Goal: Task Accomplishment & Management: Manage account settings

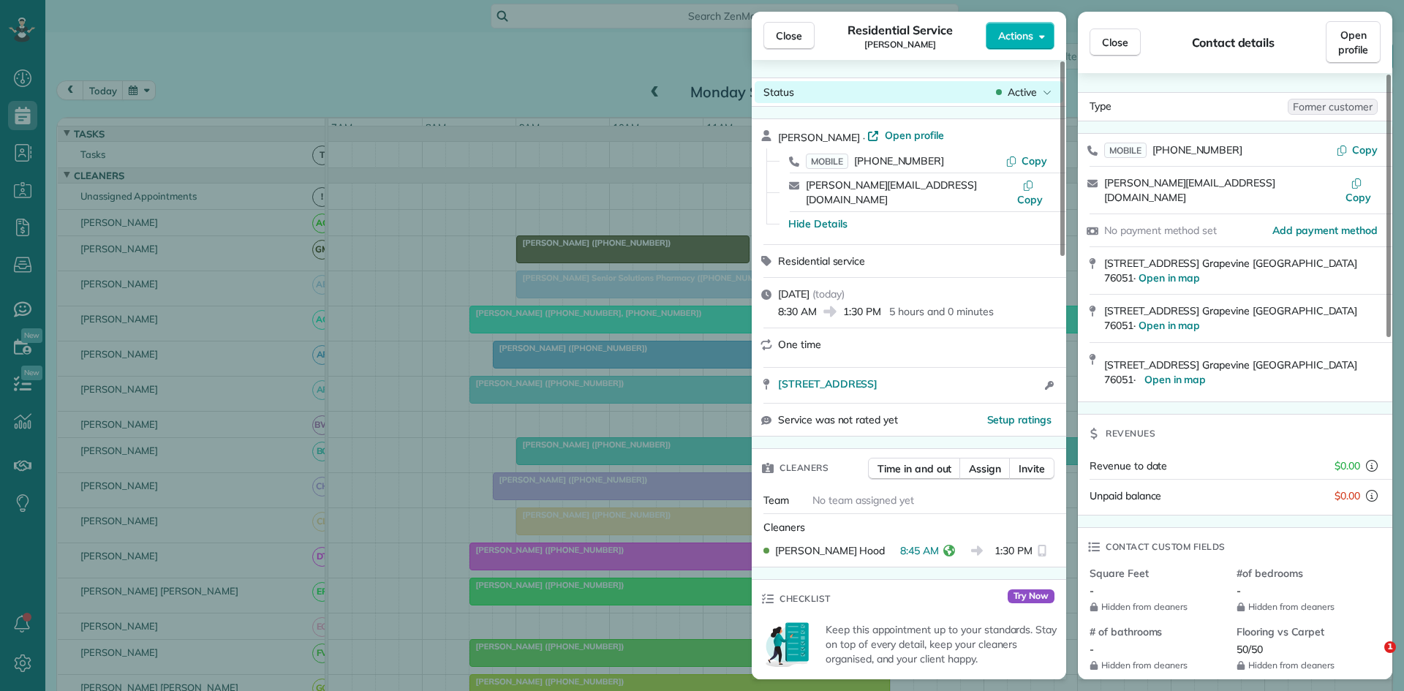
click at [796, 48] on button "Close" at bounding box center [788, 36] width 51 height 28
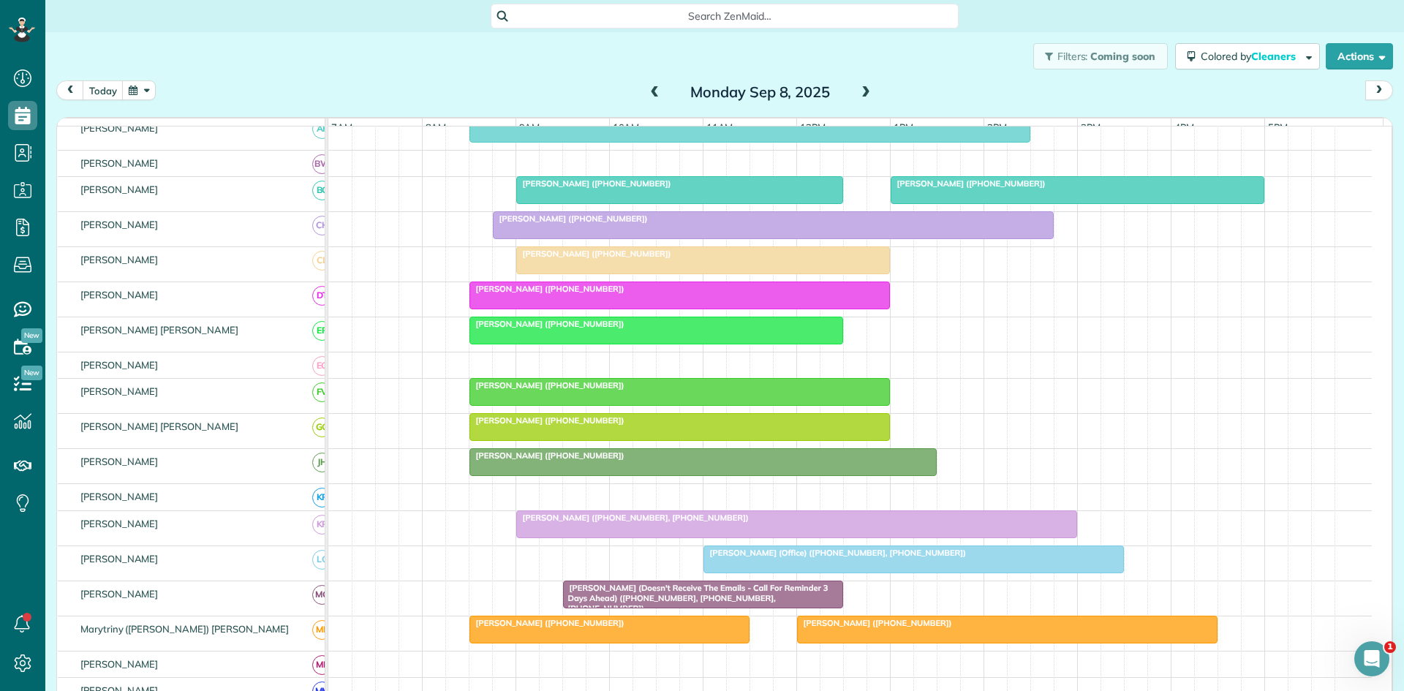
click at [867, 97] on span at bounding box center [866, 92] width 16 height 13
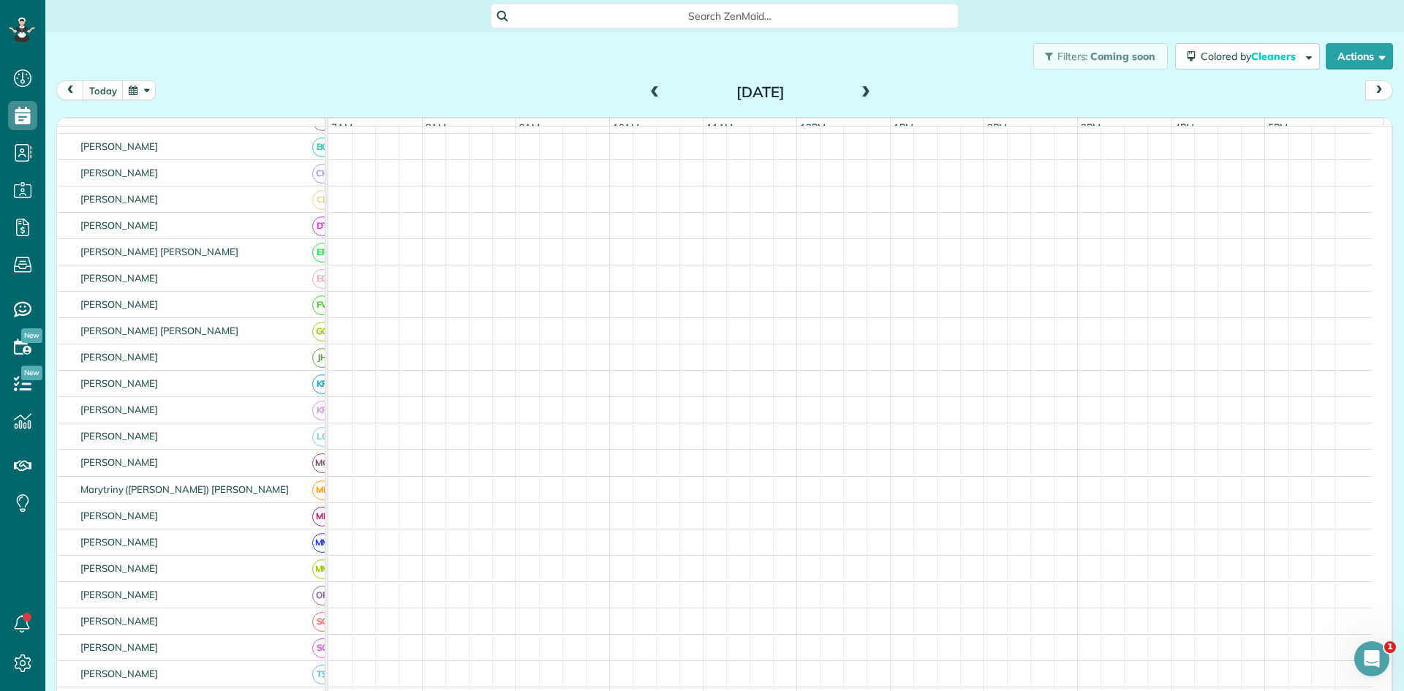
scroll to position [217, 0]
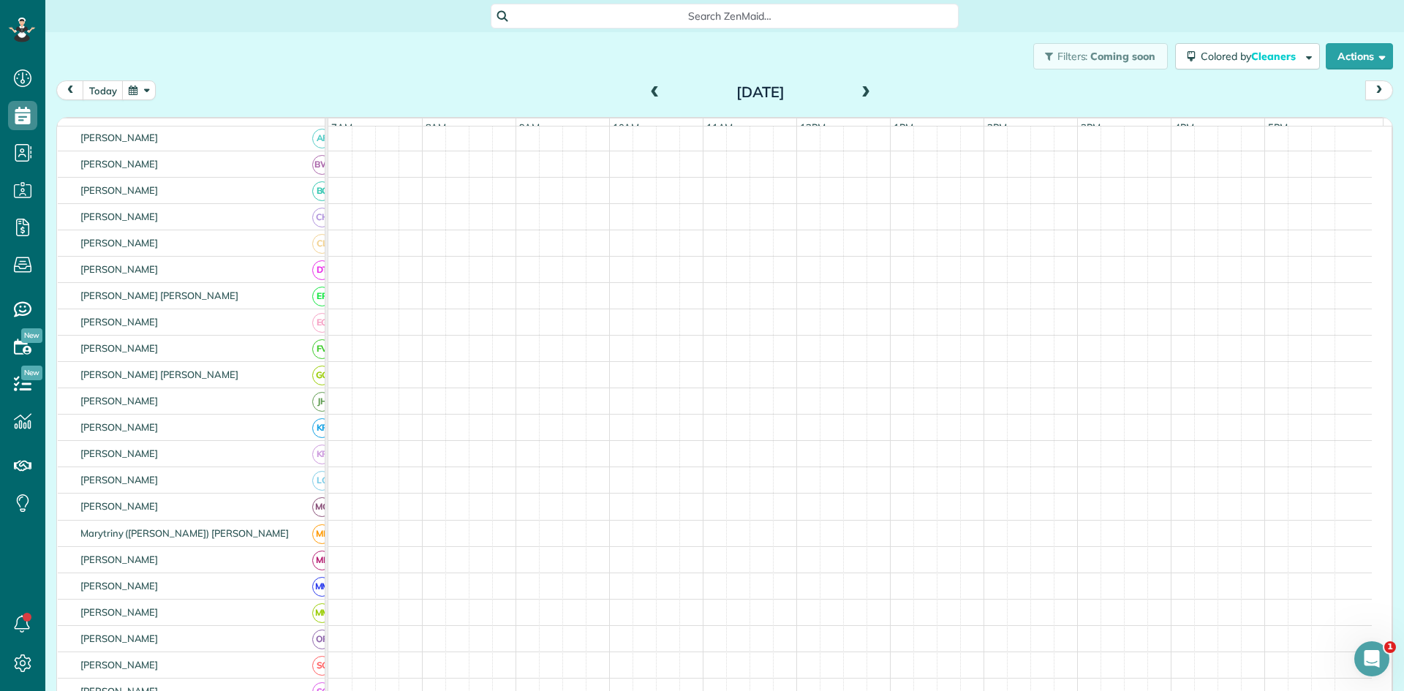
click at [867, 95] on span at bounding box center [866, 92] width 16 height 13
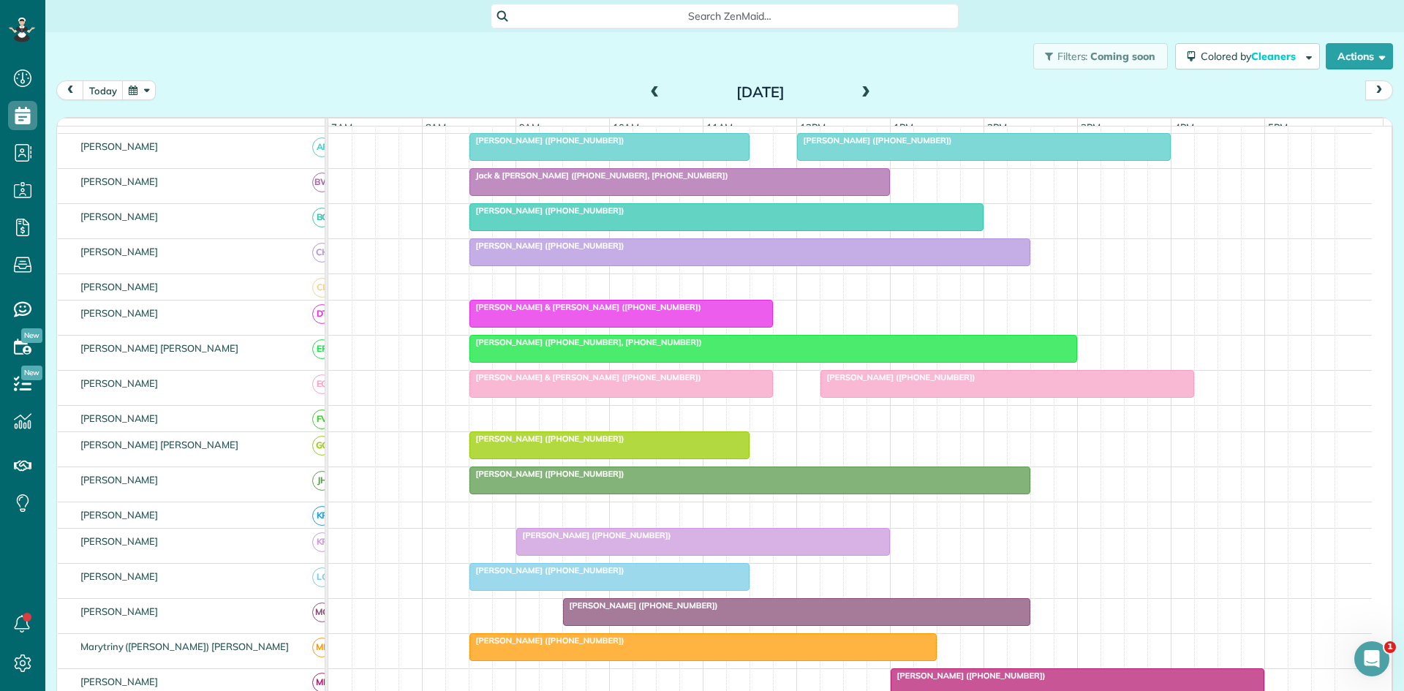
scroll to position [235, 0]
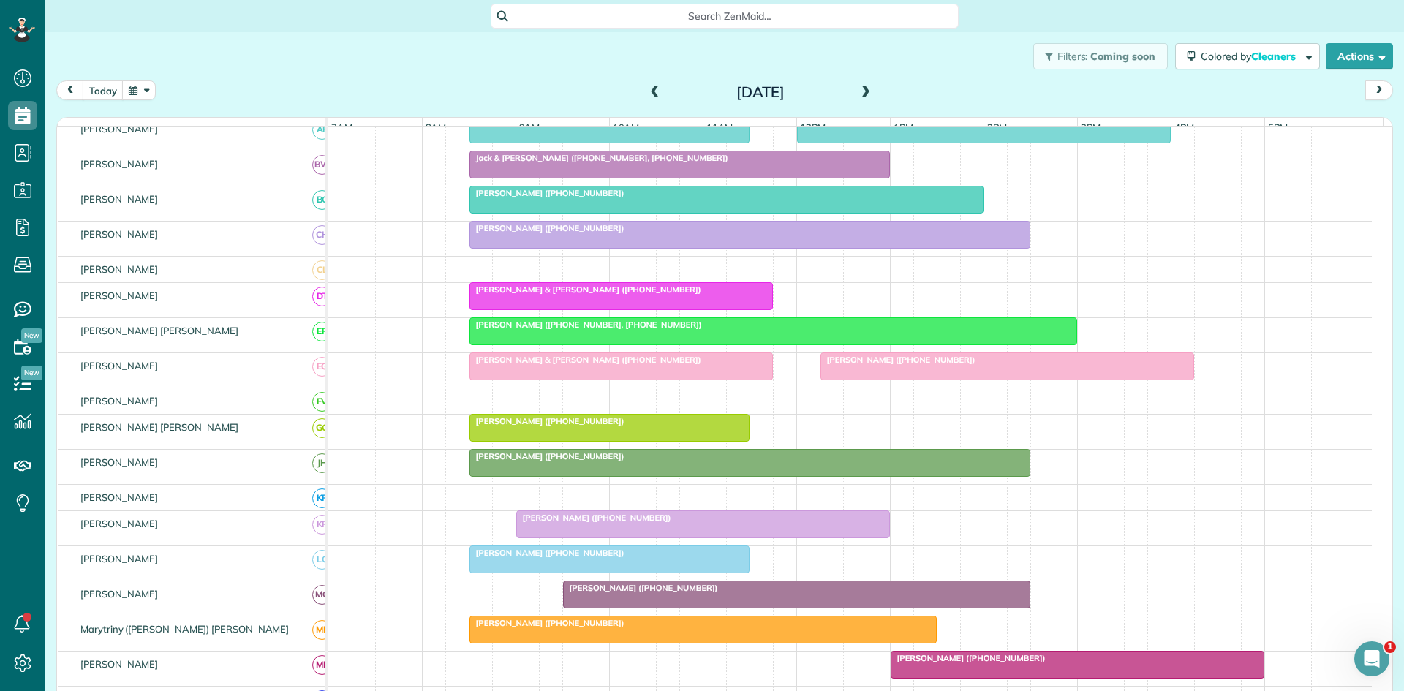
click at [924, 365] on span "[PERSON_NAME] ([PHONE_NUMBER])" at bounding box center [898, 360] width 156 height 10
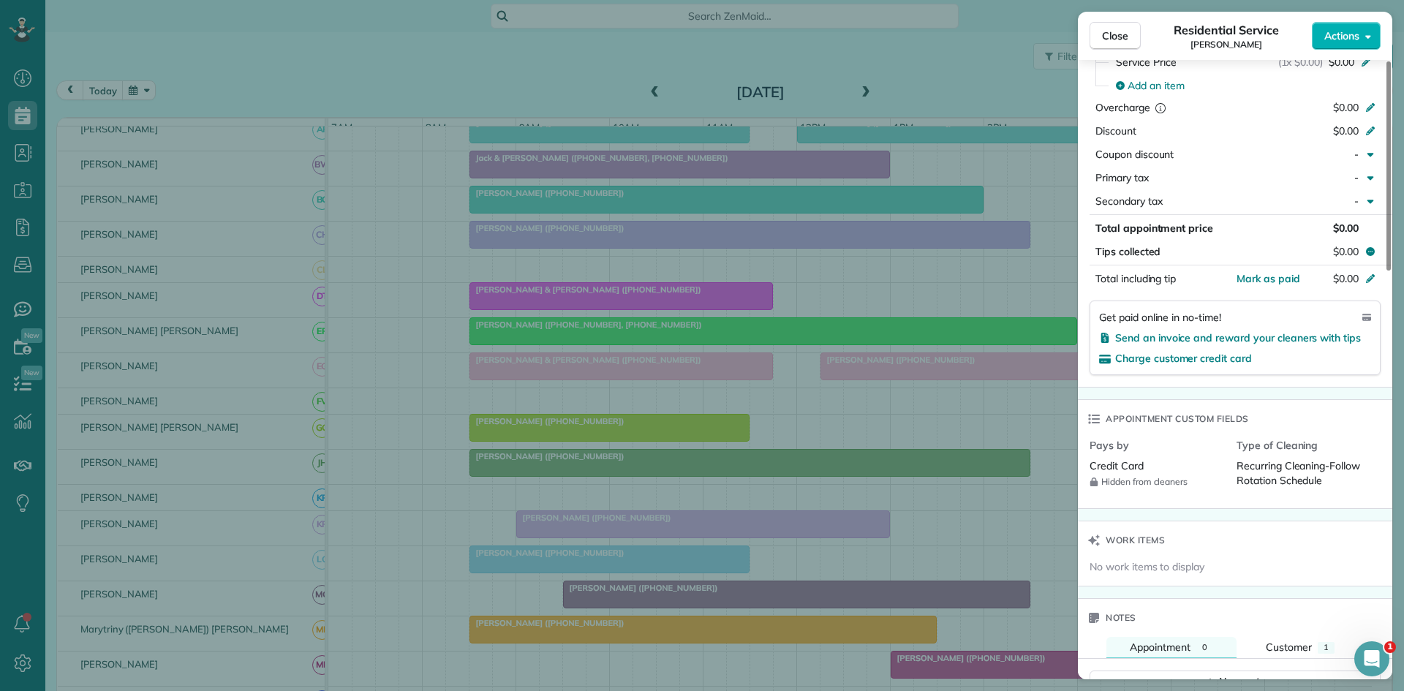
scroll to position [964, 0]
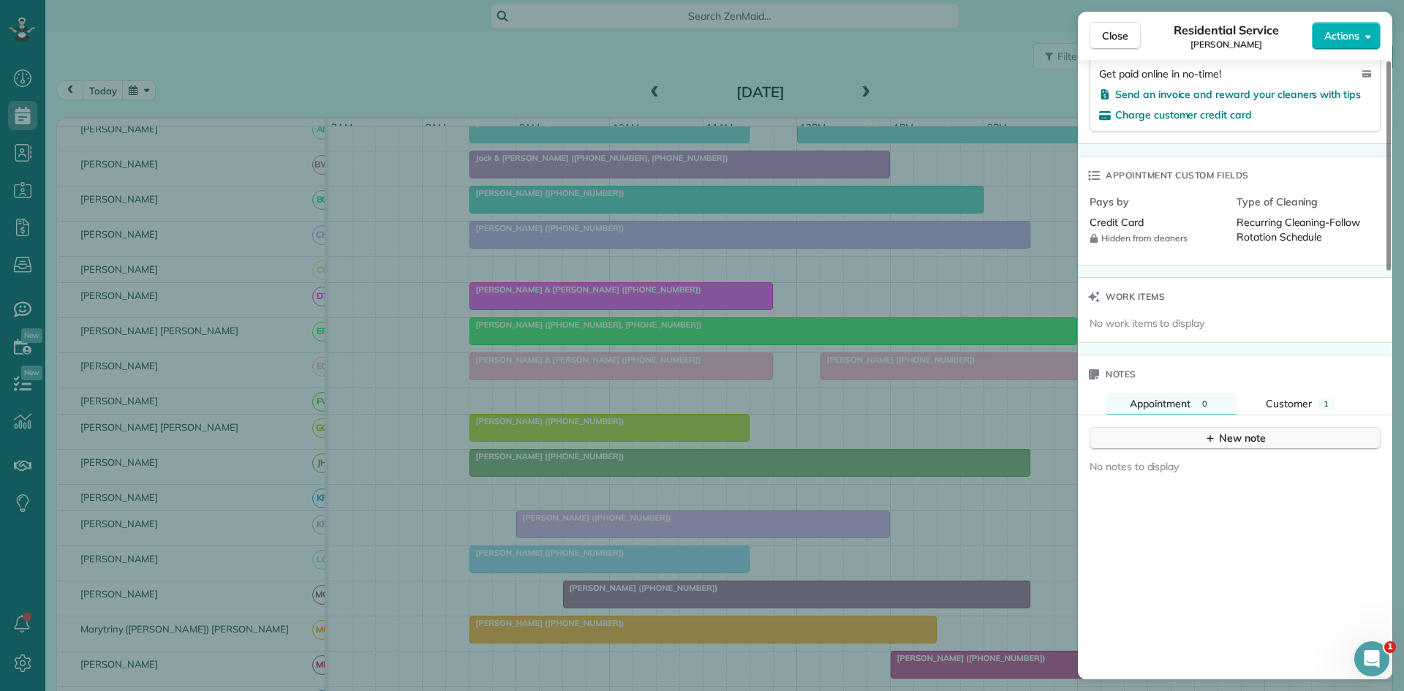
click at [1219, 442] on div "New note" at bounding box center [1234, 438] width 61 height 15
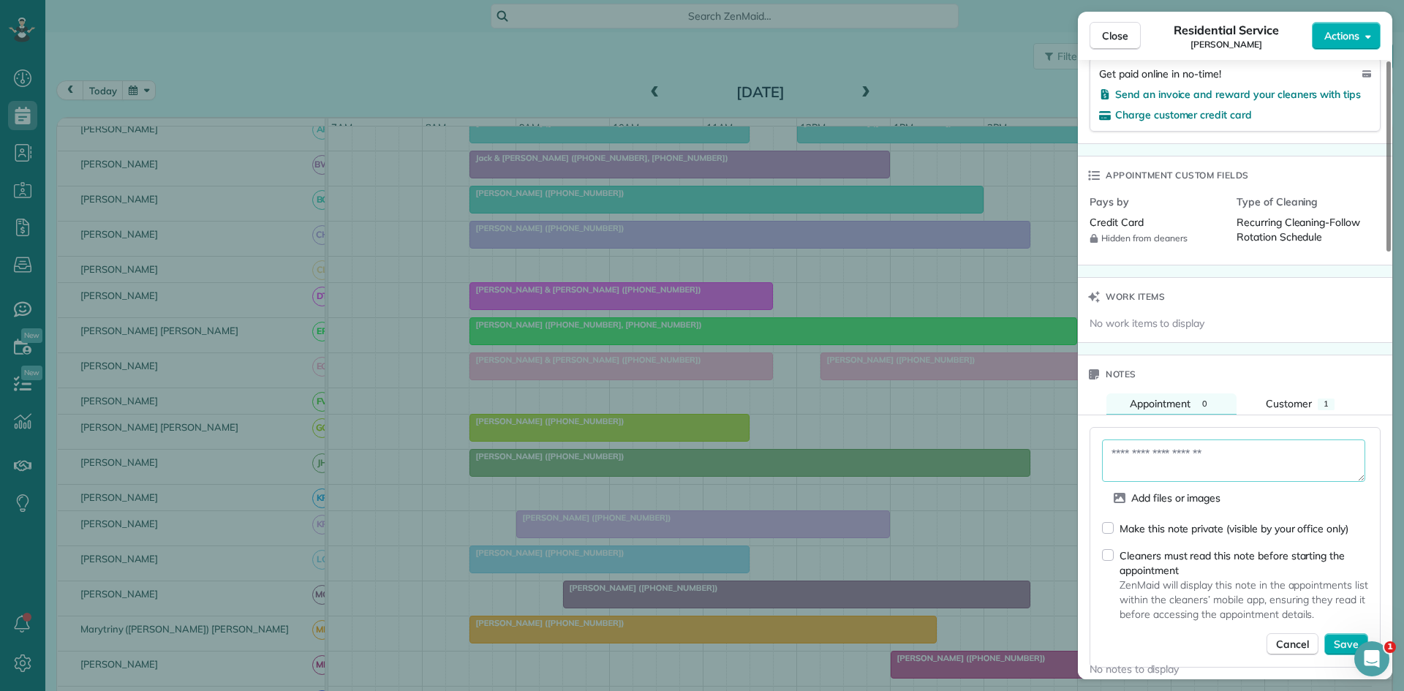
click at [1223, 453] on textarea at bounding box center [1233, 460] width 263 height 42
type textarea "**********"
click at [1335, 641] on span "Save" at bounding box center [1346, 644] width 25 height 15
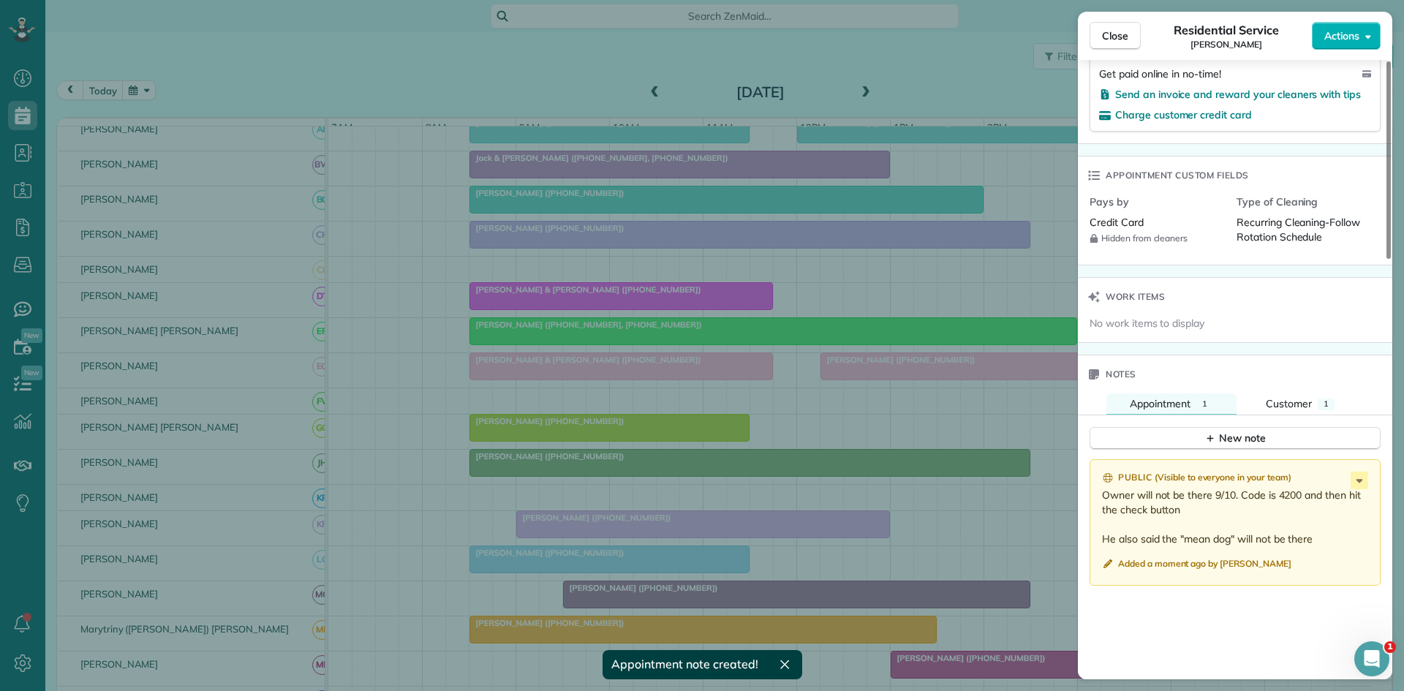
click at [1110, 53] on div "Close Residential Service [PERSON_NAME] Actions" at bounding box center [1235, 36] width 314 height 48
click at [1114, 24] on button "Close" at bounding box center [1115, 36] width 51 height 28
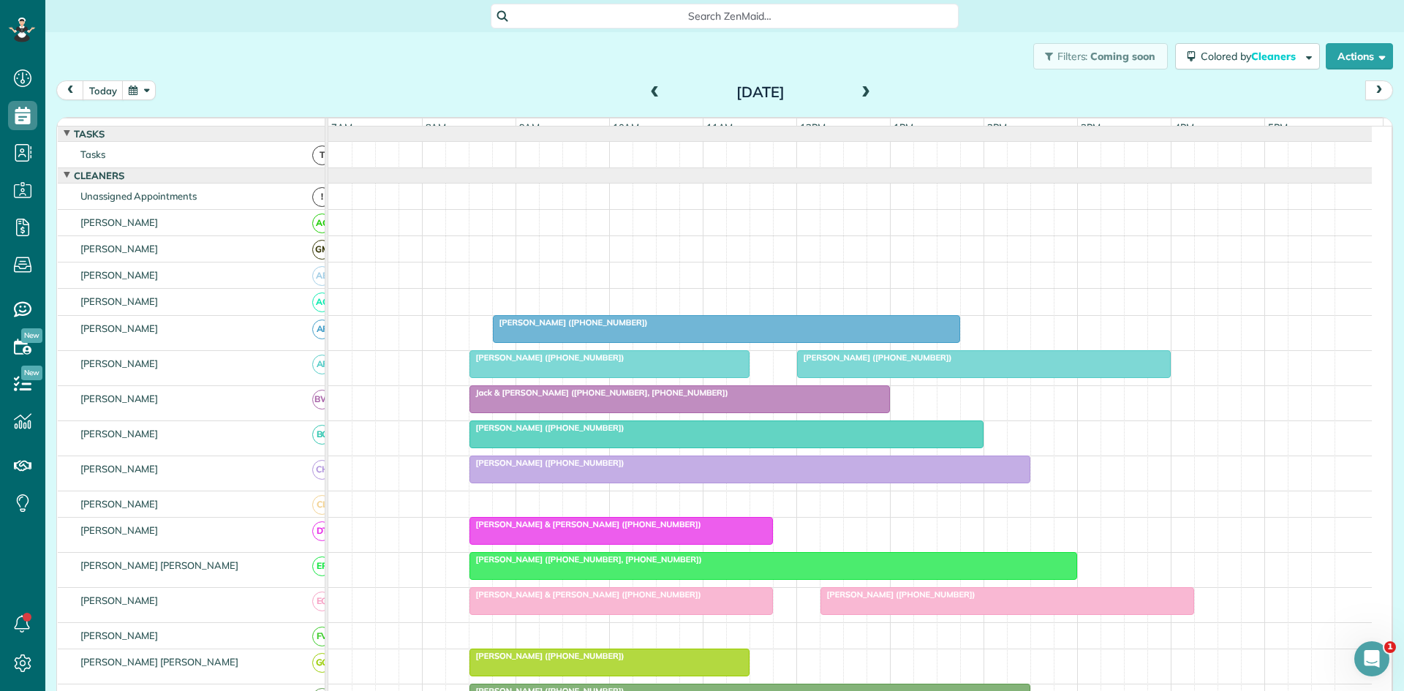
click at [647, 92] on span at bounding box center [655, 92] width 16 height 13
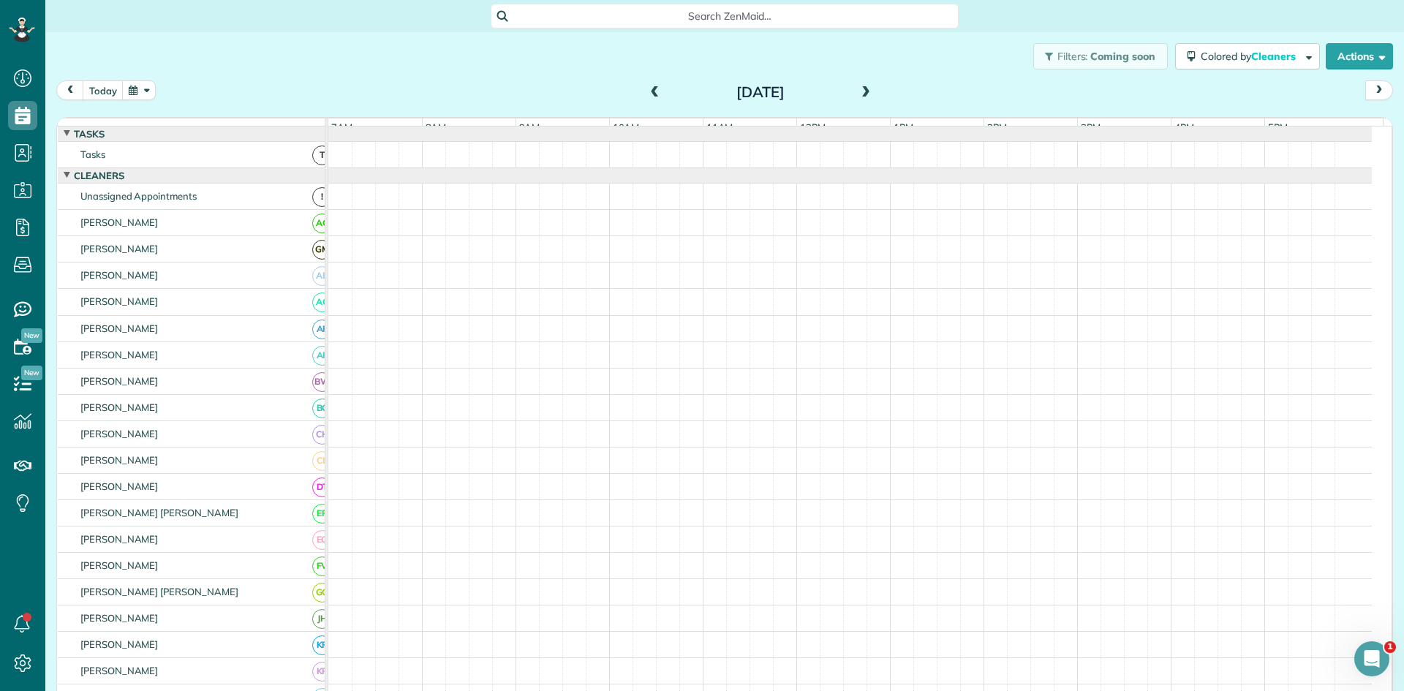
click at [647, 92] on span at bounding box center [655, 92] width 16 height 13
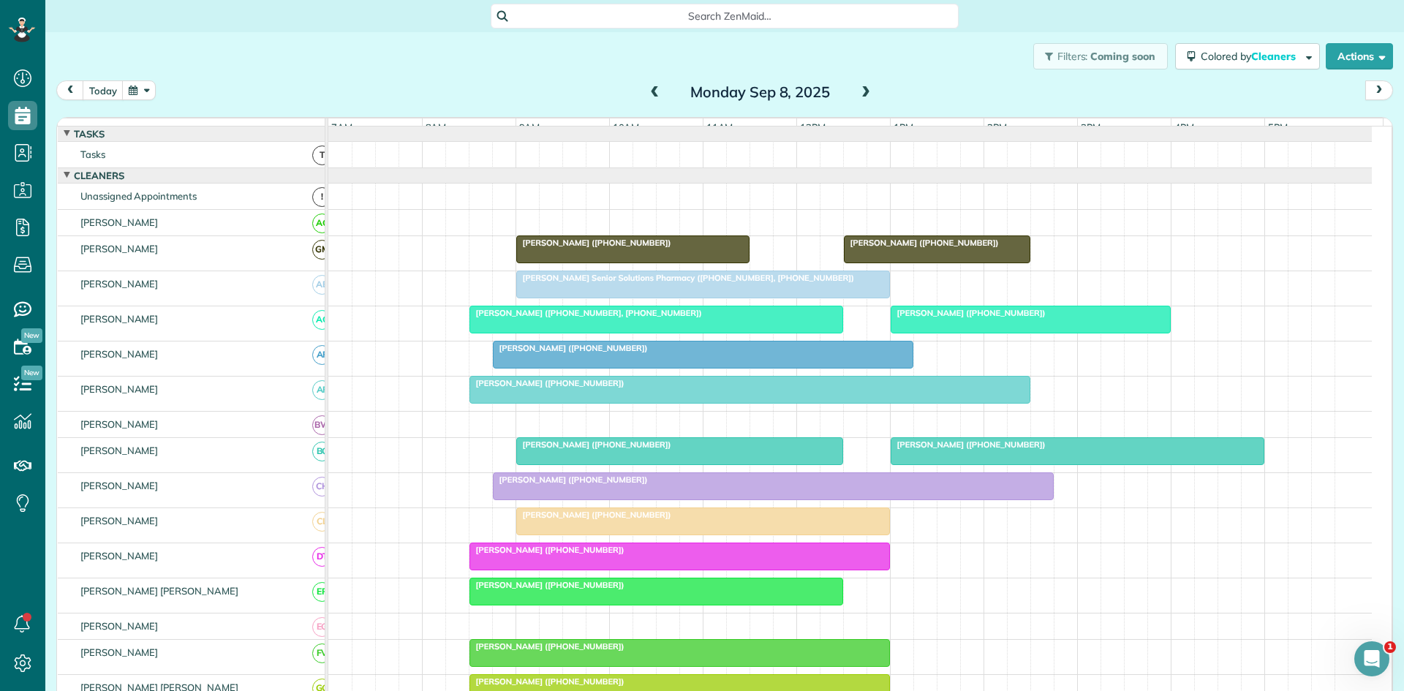
click at [648, 283] on span "[PERSON_NAME] Senior Solutions Pharmacy ([PHONE_NUMBER], [PHONE_NUMBER])" at bounding box center [685, 278] width 339 height 10
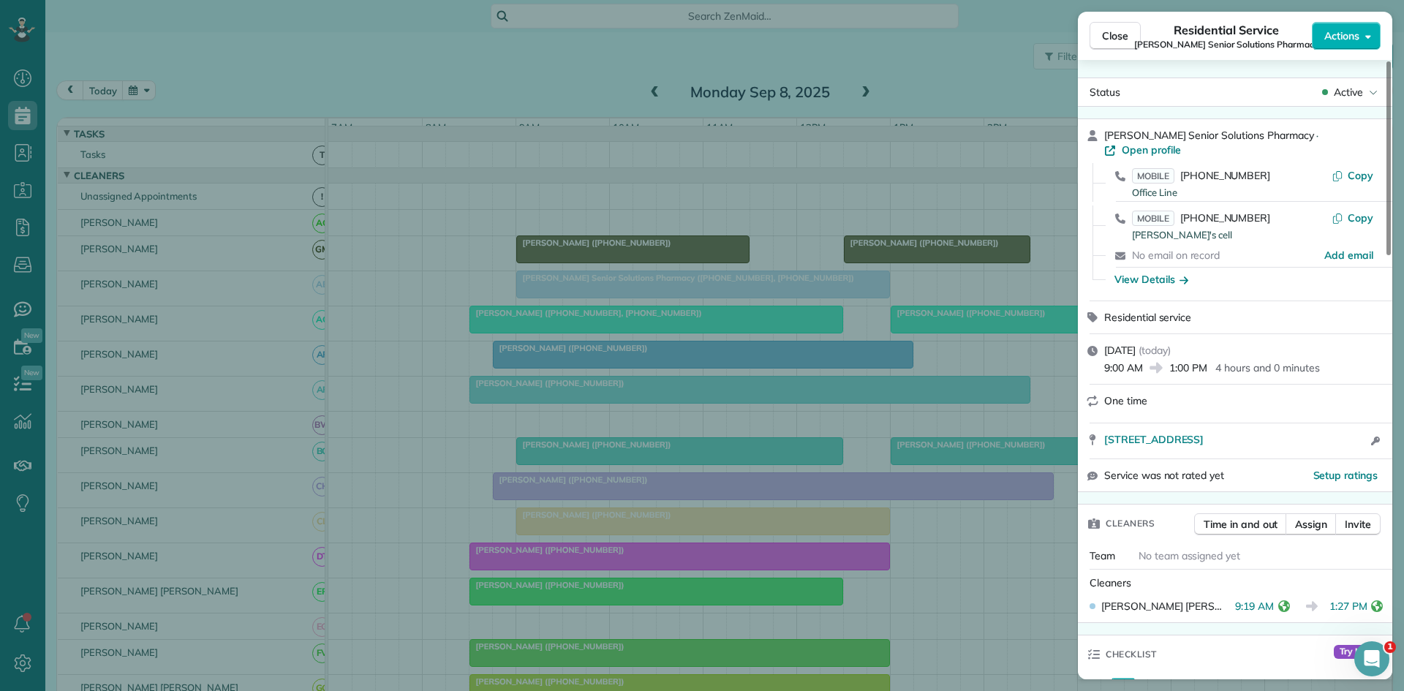
click at [782, 306] on div "Close Residential Service [PERSON_NAME] Senior Solutions Pharmacy Actions Statu…" at bounding box center [702, 345] width 1404 height 691
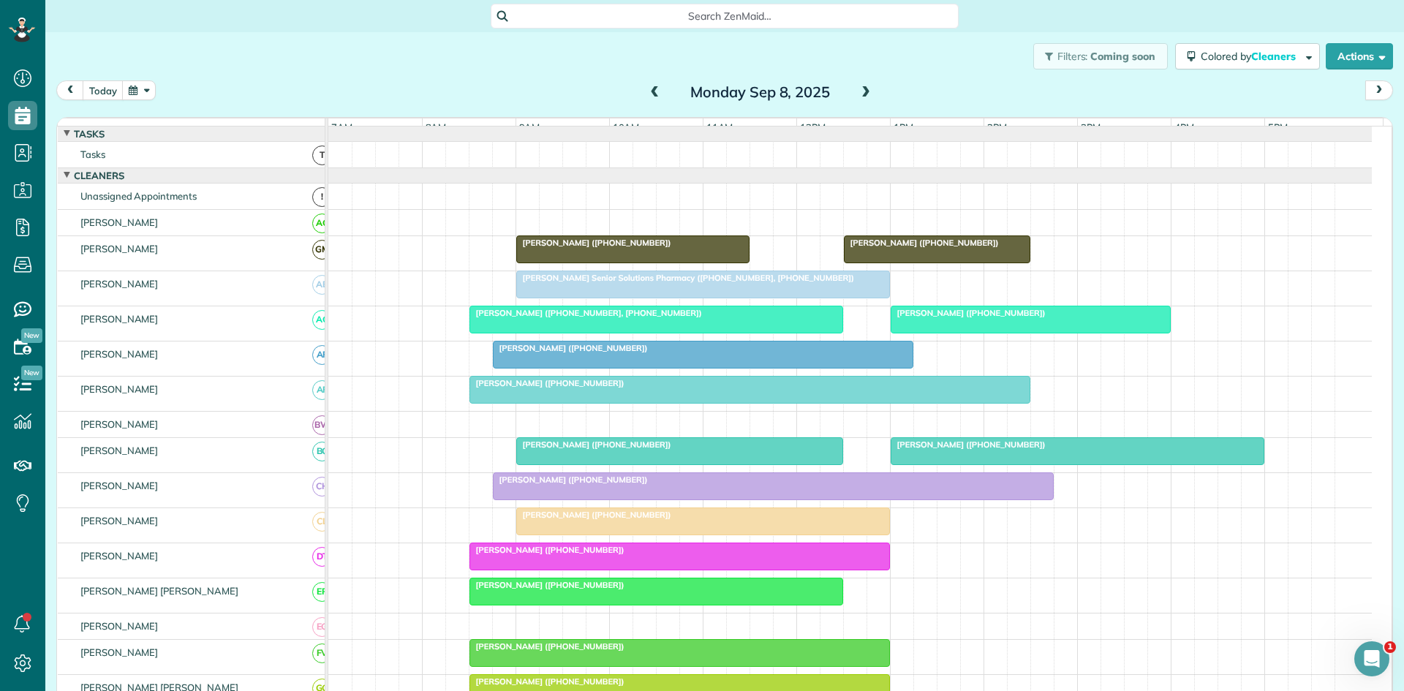
click at [748, 318] on div "[PERSON_NAME] ([PHONE_NUMBER], [PHONE_NUMBER])" at bounding box center [656, 313] width 365 height 10
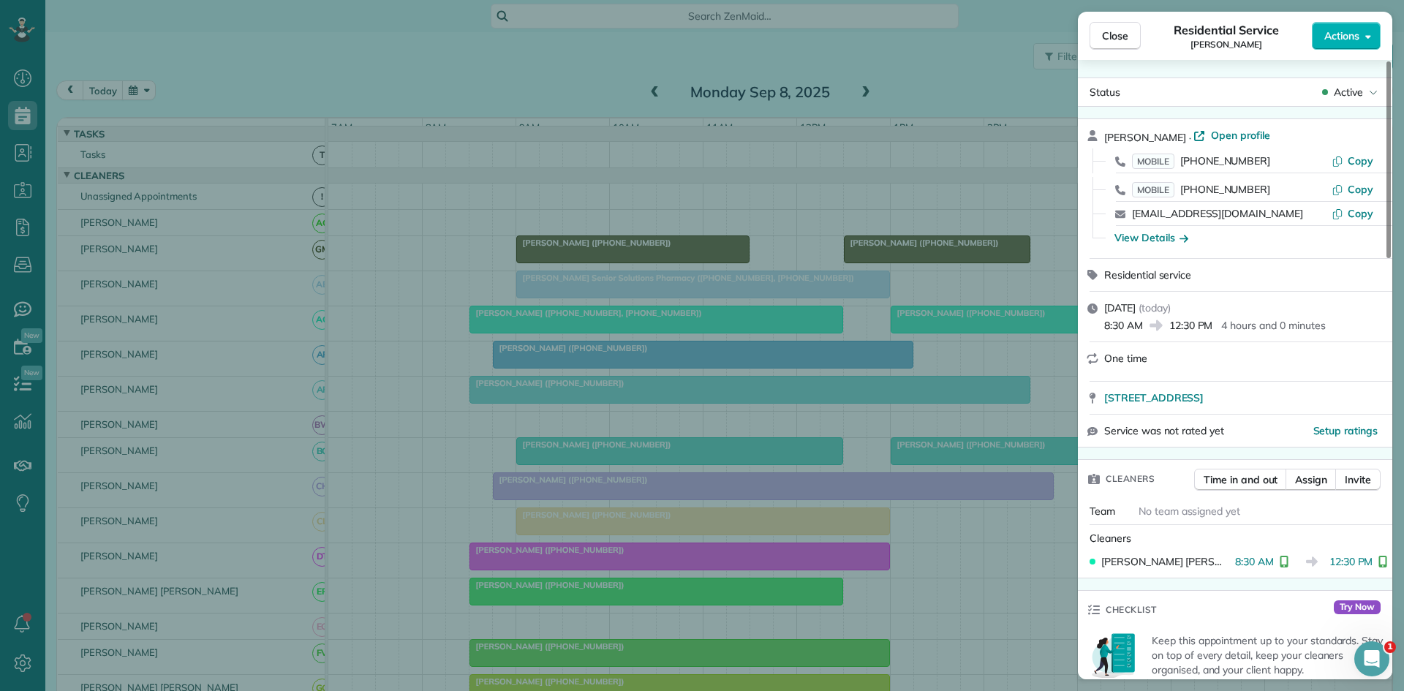
click at [749, 312] on div "Close Residential Service [PERSON_NAME] Actions Status Active [PERSON_NAME] · O…" at bounding box center [702, 345] width 1404 height 691
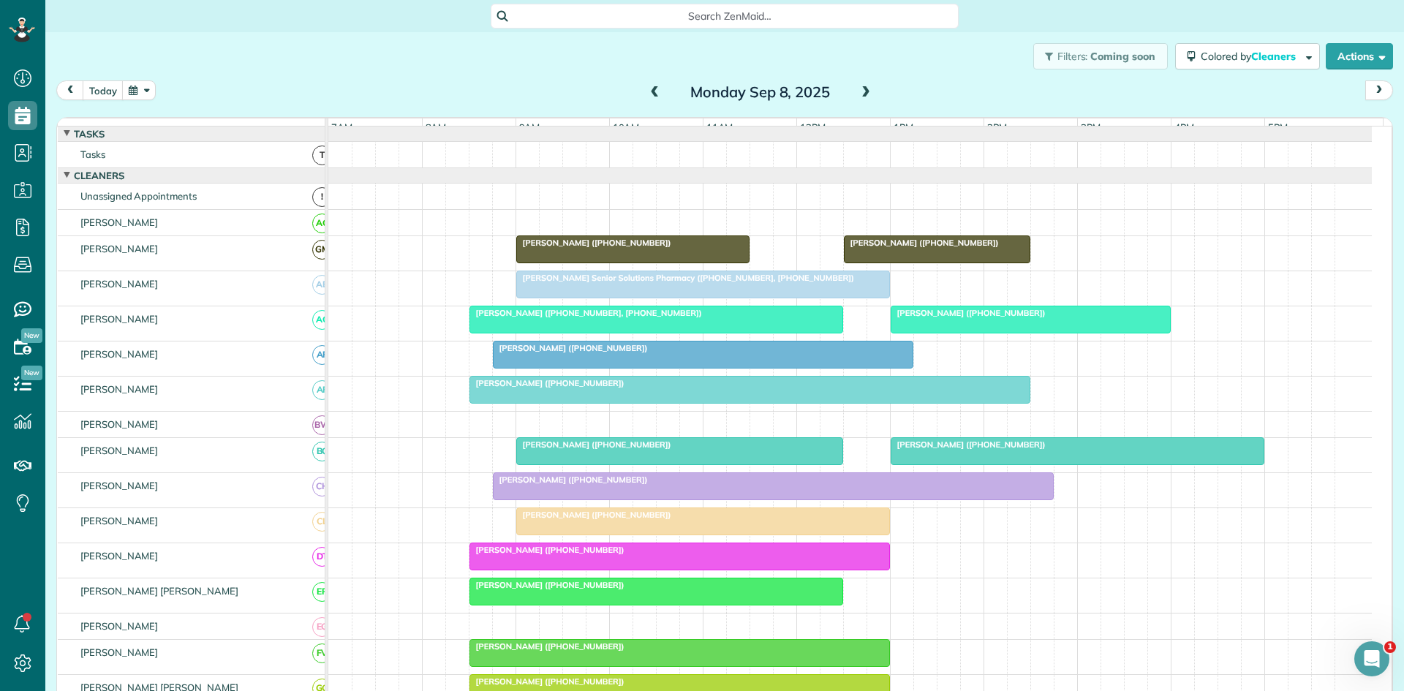
click at [926, 318] on div at bounding box center [1030, 319] width 279 height 26
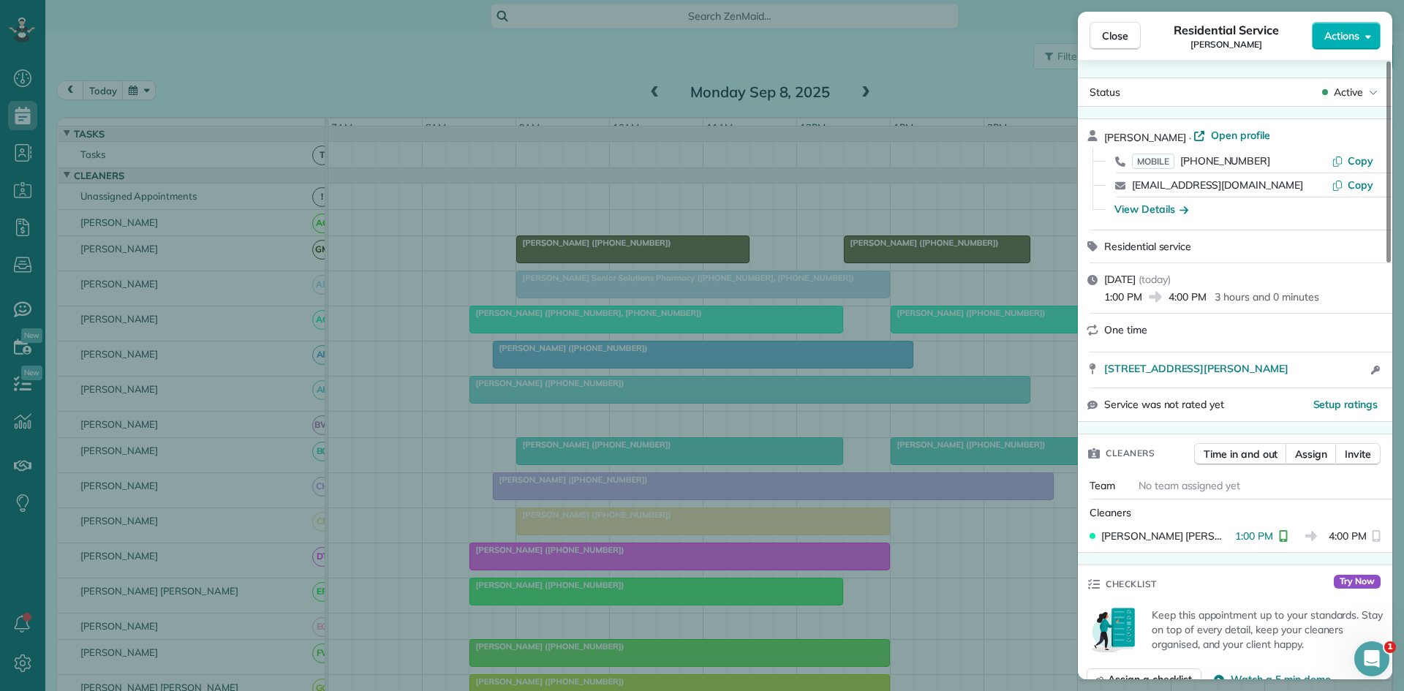
click at [802, 524] on div "Close Residential Service [PERSON_NAME] Actions Status Active [PERSON_NAME] · O…" at bounding box center [702, 345] width 1404 height 691
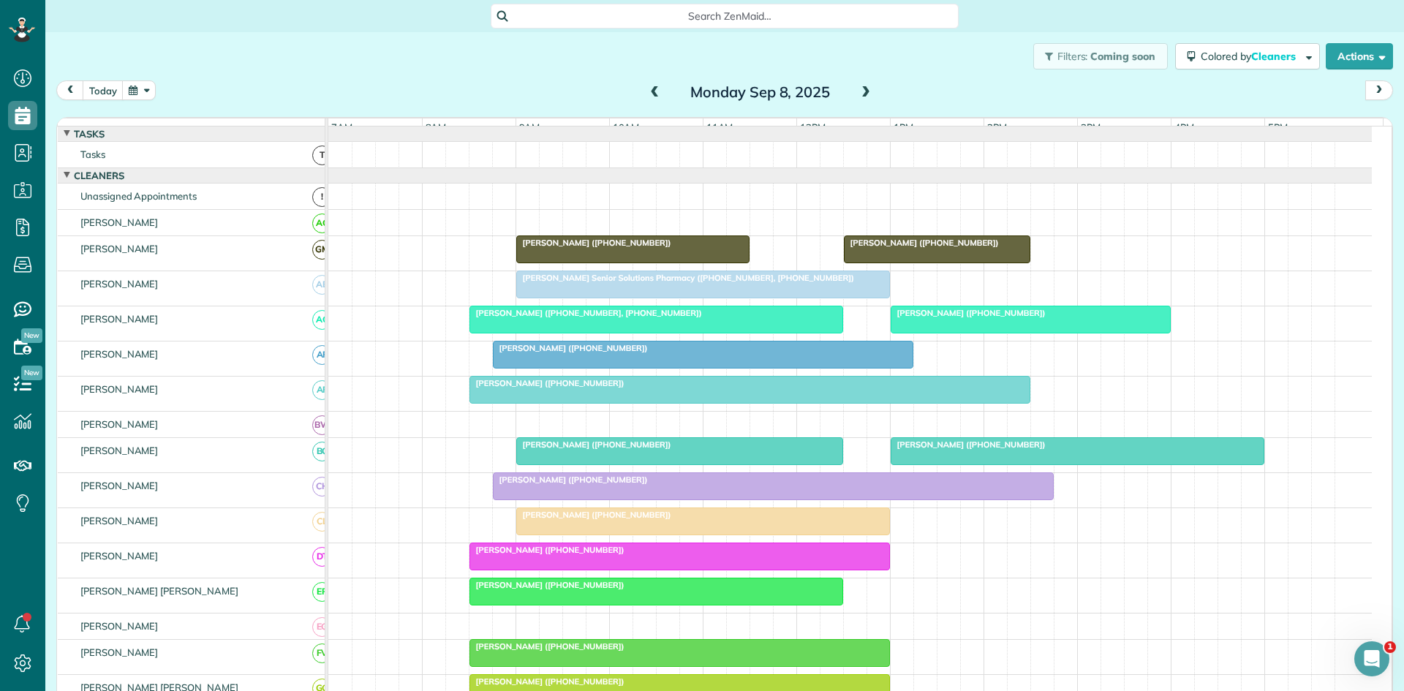
click at [561, 367] on div at bounding box center [703, 354] width 419 height 26
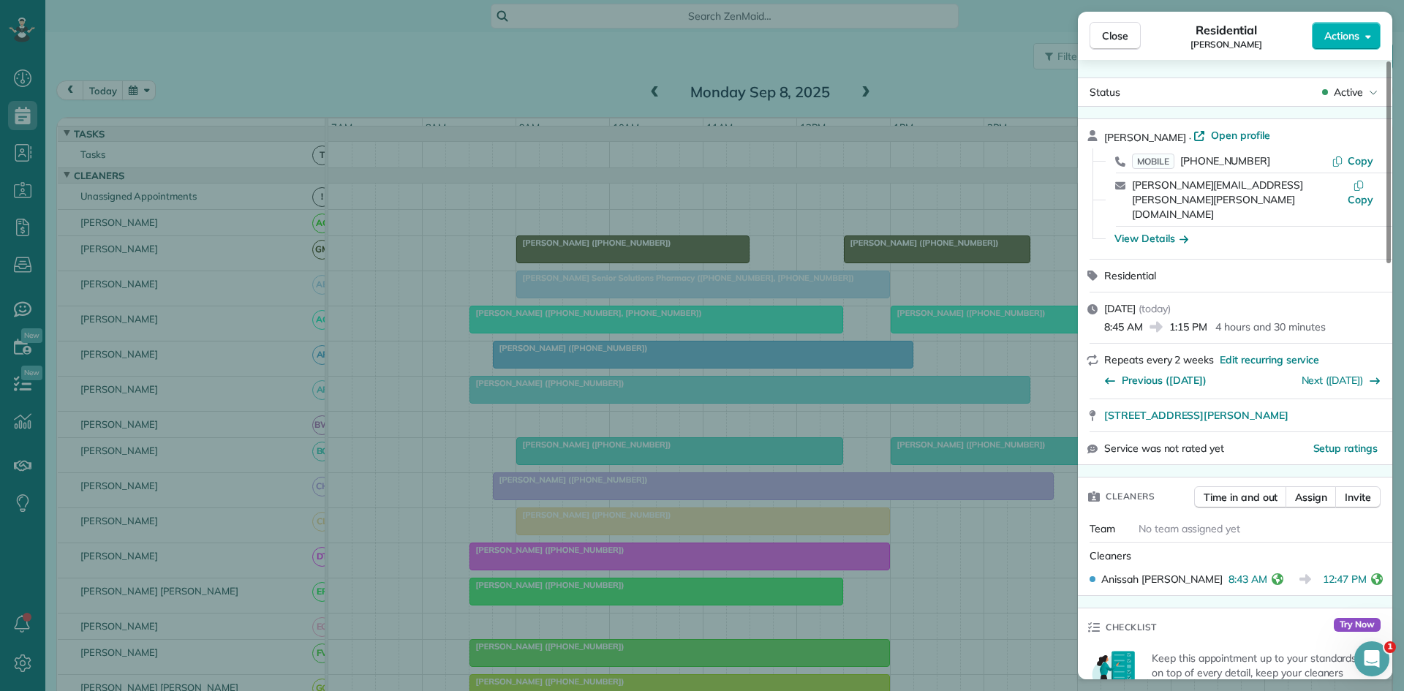
click at [780, 370] on div "Close Residential [PERSON_NAME] Actions Status Active [PERSON_NAME] · Open prof…" at bounding box center [702, 345] width 1404 height 691
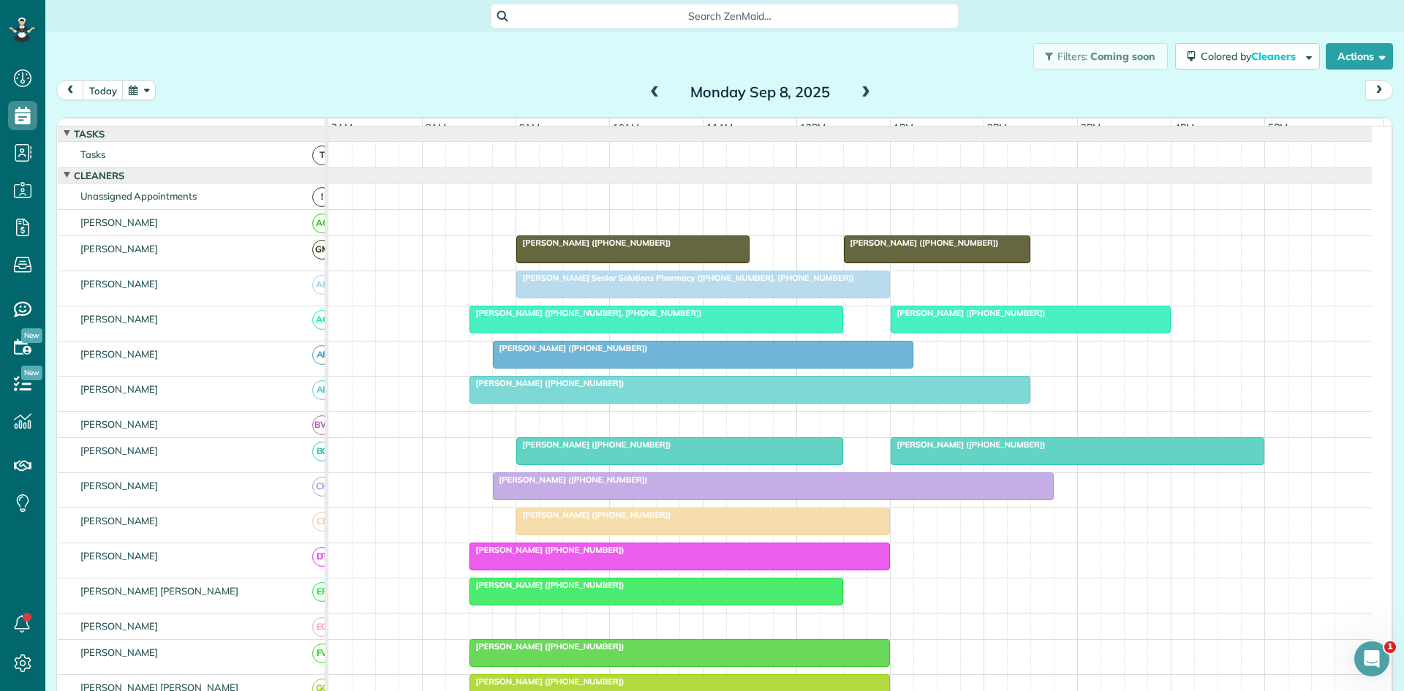
click at [589, 388] on span "[PERSON_NAME] ([PHONE_NUMBER])" at bounding box center [547, 383] width 156 height 10
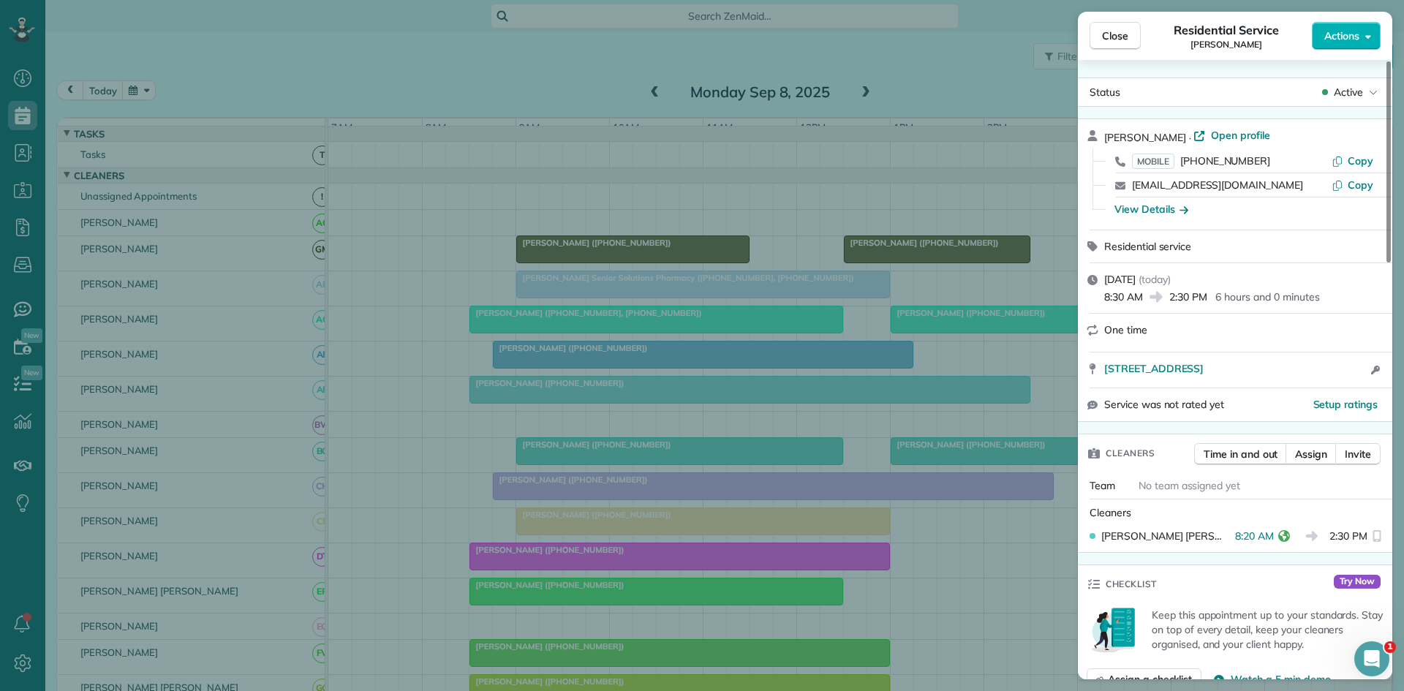
click at [655, 364] on div "Close Residential Service [PERSON_NAME] Actions Status Active [PERSON_NAME] · O…" at bounding box center [702, 345] width 1404 height 691
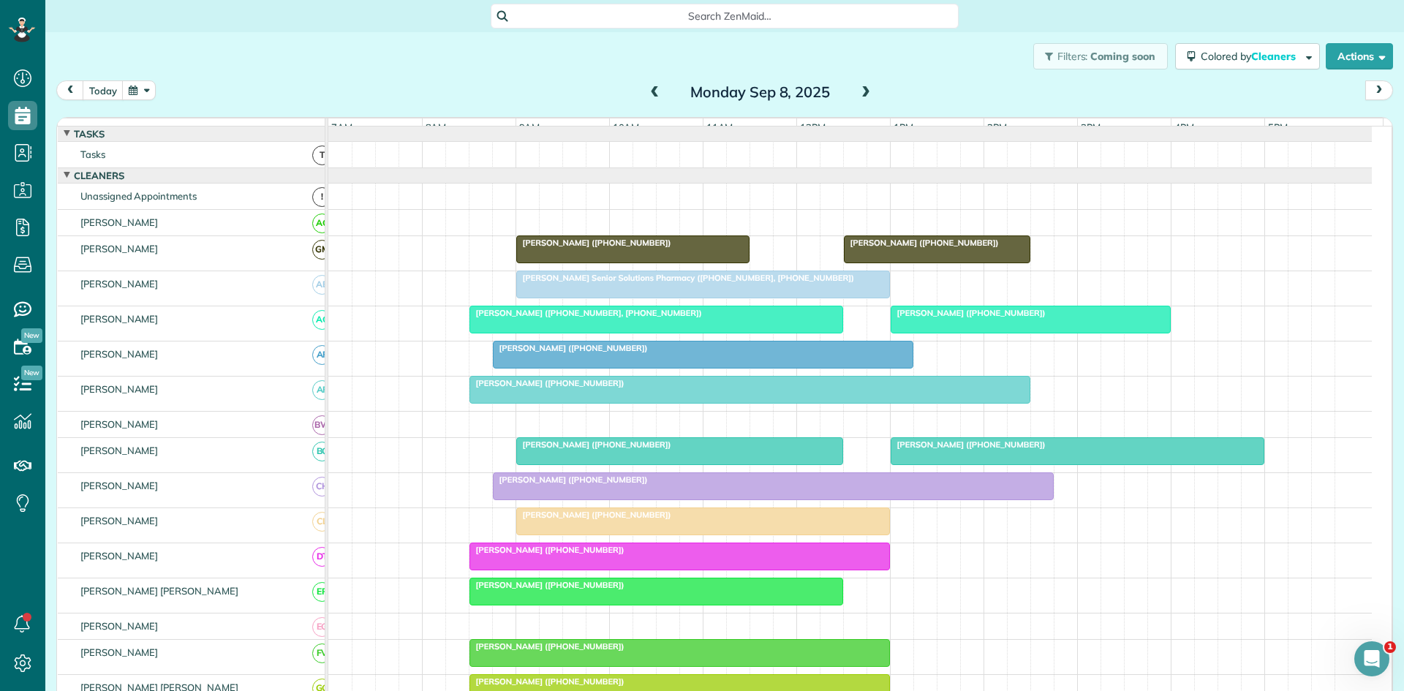
click at [622, 462] on div at bounding box center [679, 451] width 325 height 26
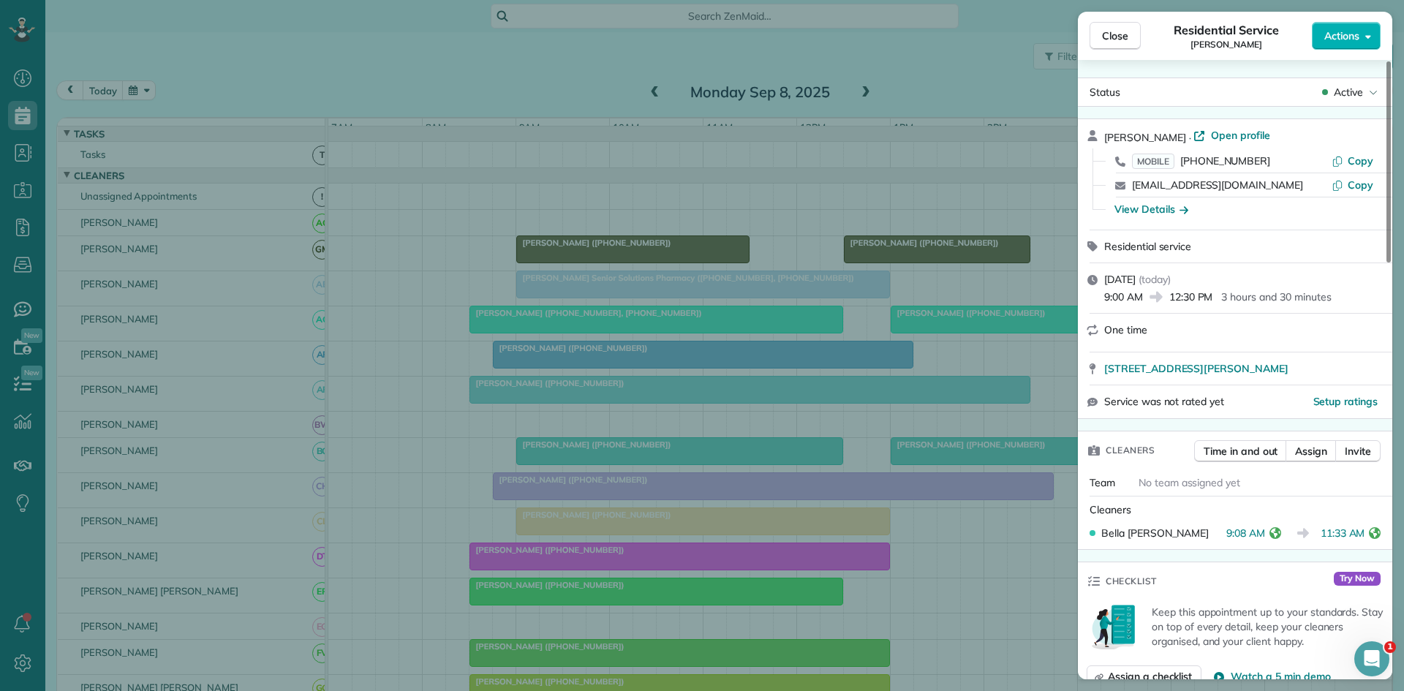
click at [955, 458] on div "Close Residential Service [PERSON_NAME] Actions Status Active [PERSON_NAME] · O…" at bounding box center [702, 345] width 1404 height 691
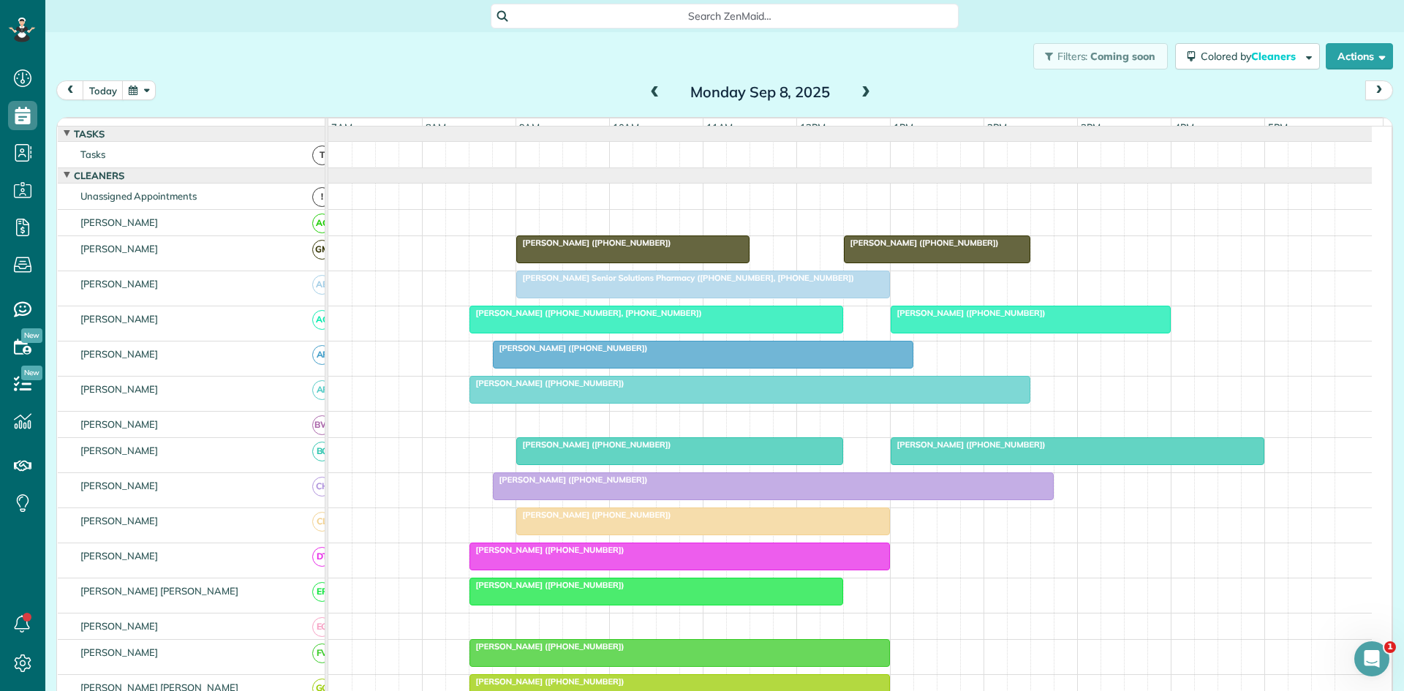
scroll to position [243, 0]
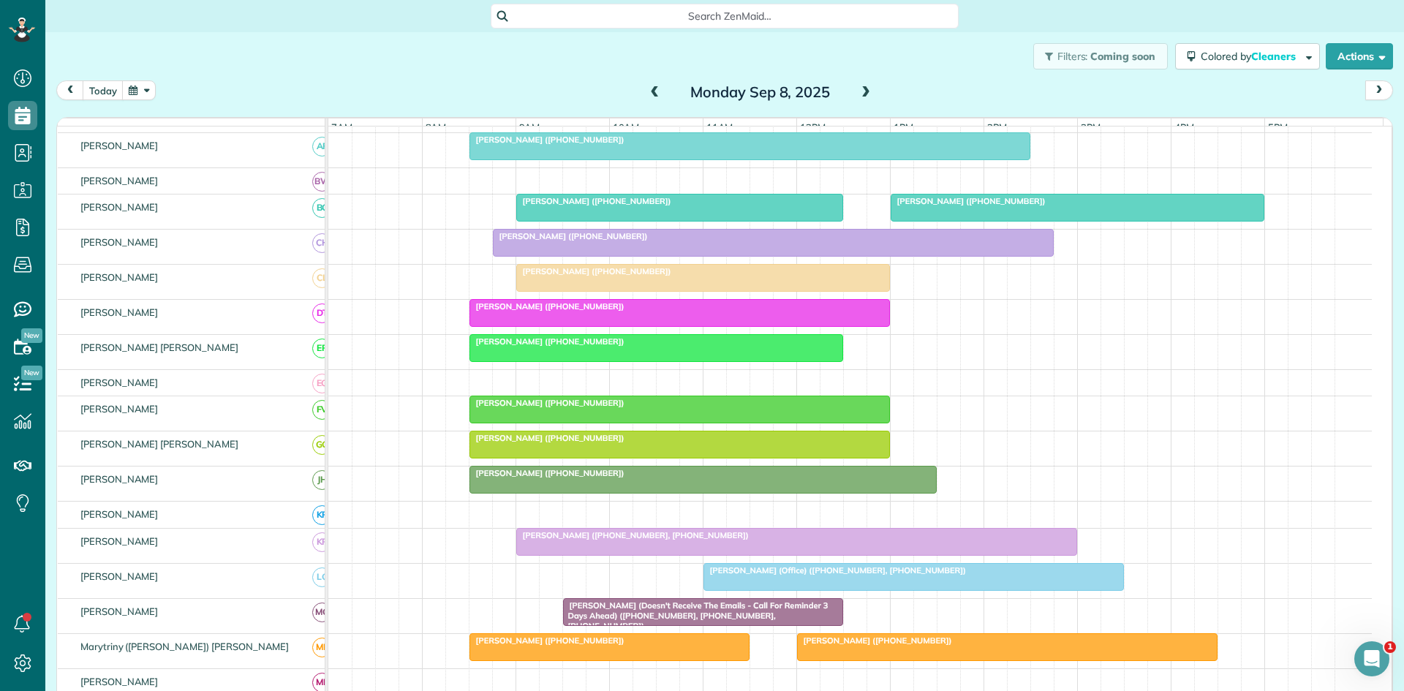
click at [924, 206] on span "[PERSON_NAME] ([PHONE_NUMBER])" at bounding box center [968, 201] width 156 height 10
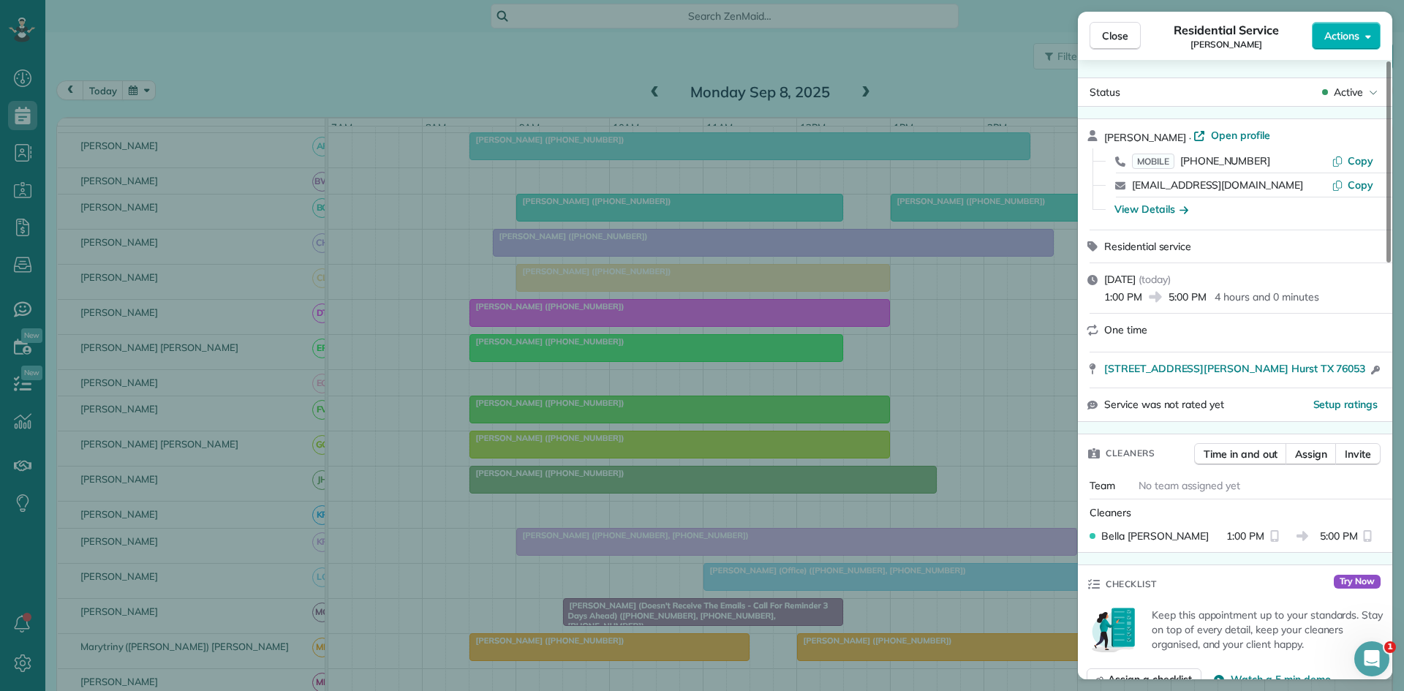
click at [923, 260] on div "Close Residential Service [PERSON_NAME] Actions Status Active [PERSON_NAME] · O…" at bounding box center [702, 345] width 1404 height 691
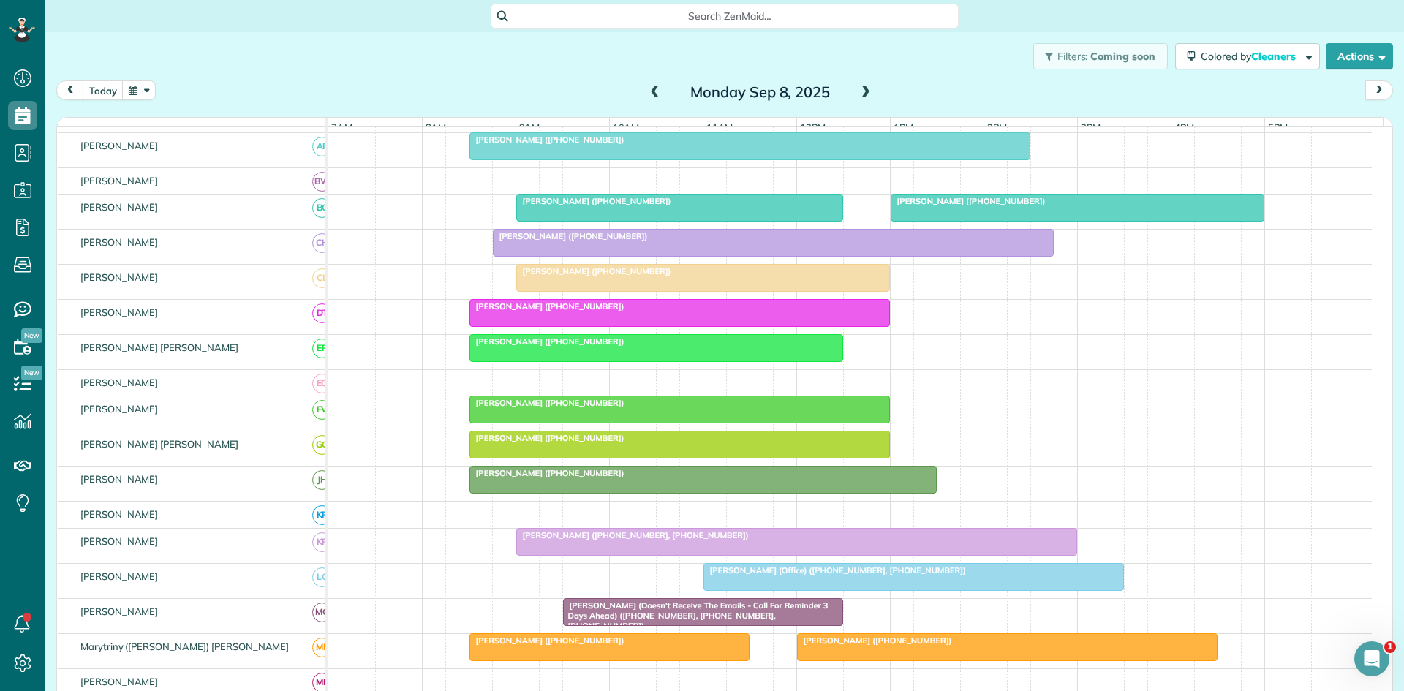
click at [810, 221] on div at bounding box center [679, 208] width 325 height 26
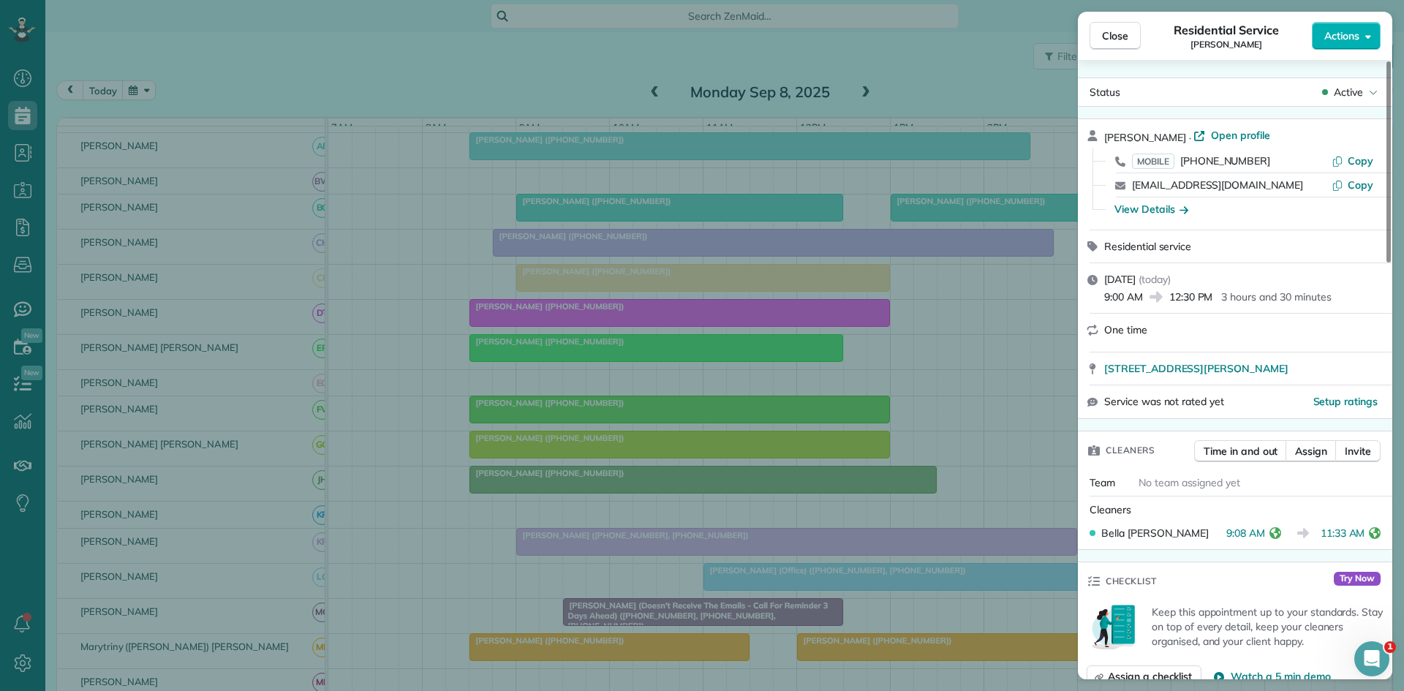
click at [860, 218] on div "Close Residential Service [PERSON_NAME] Actions Status Active [PERSON_NAME] · O…" at bounding box center [702, 345] width 1404 height 691
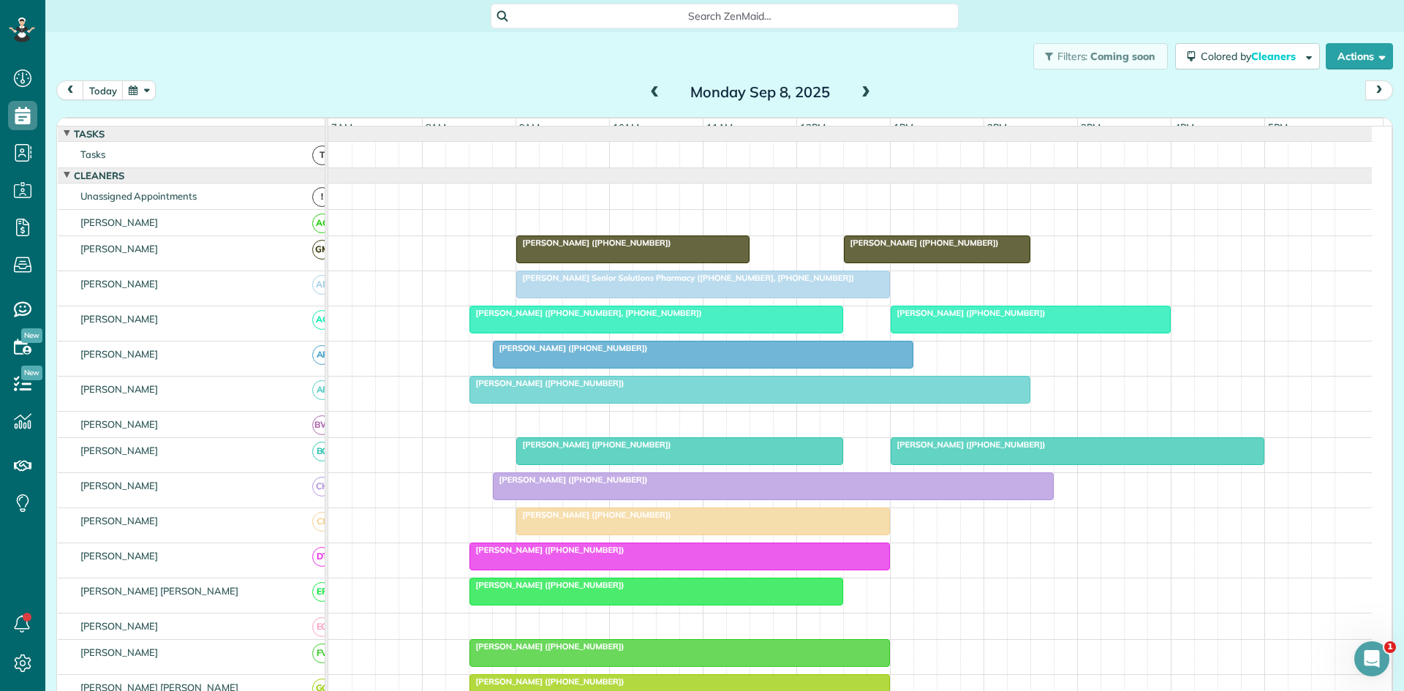
scroll to position [243, 0]
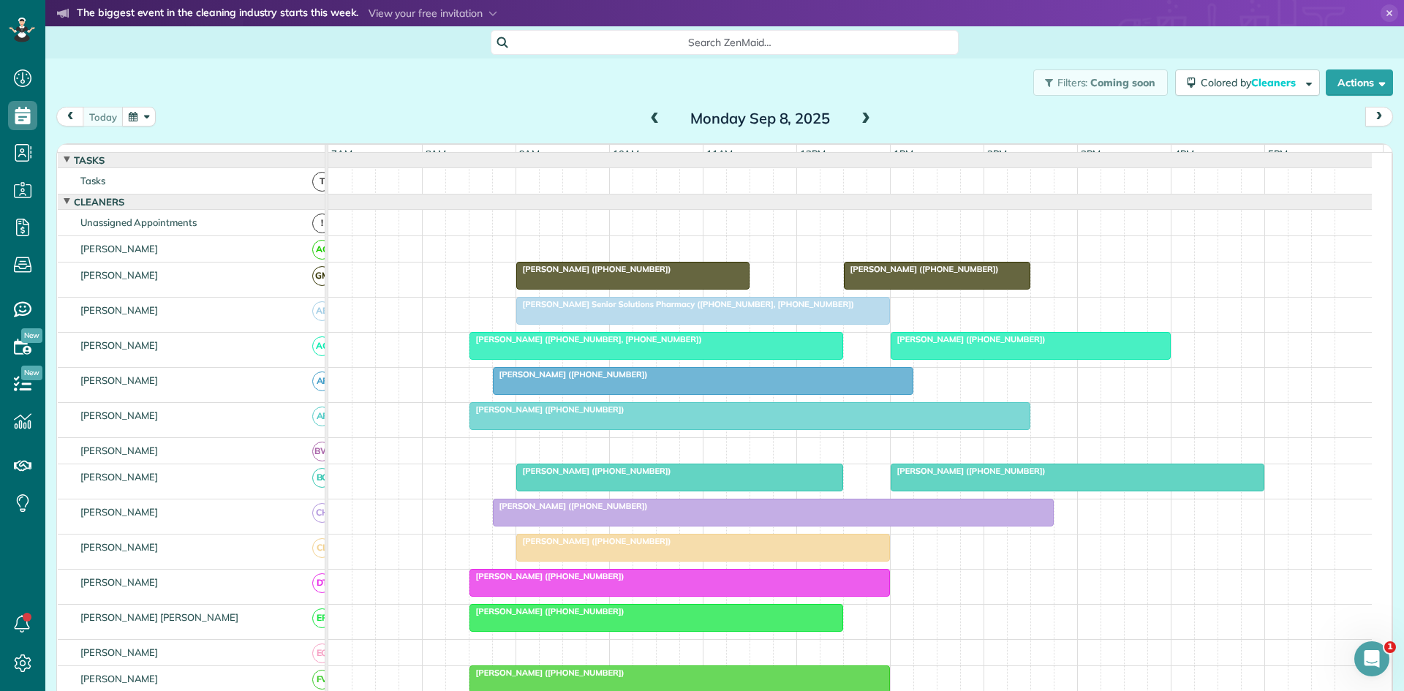
click at [532, 491] on div at bounding box center [679, 477] width 325 height 26
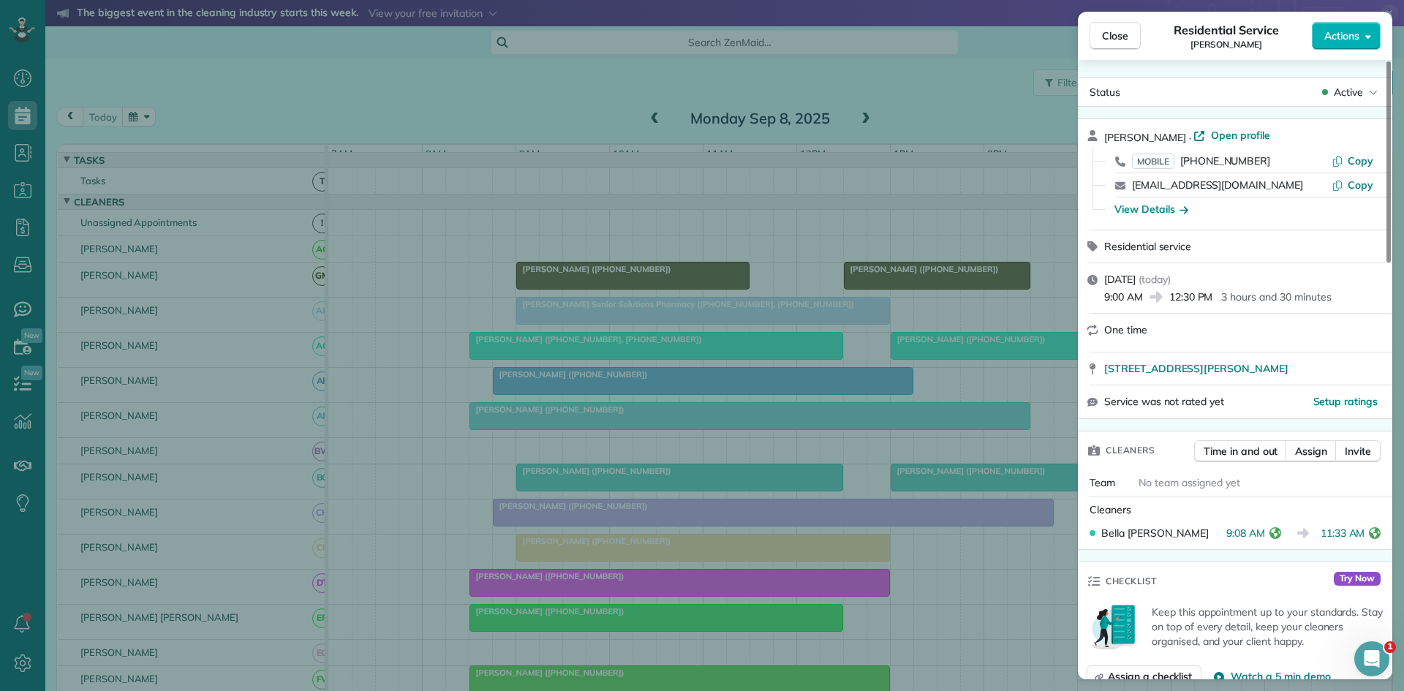
click at [594, 320] on div "Close Residential Service [PERSON_NAME] Actions Status Active [PERSON_NAME] · O…" at bounding box center [702, 345] width 1404 height 691
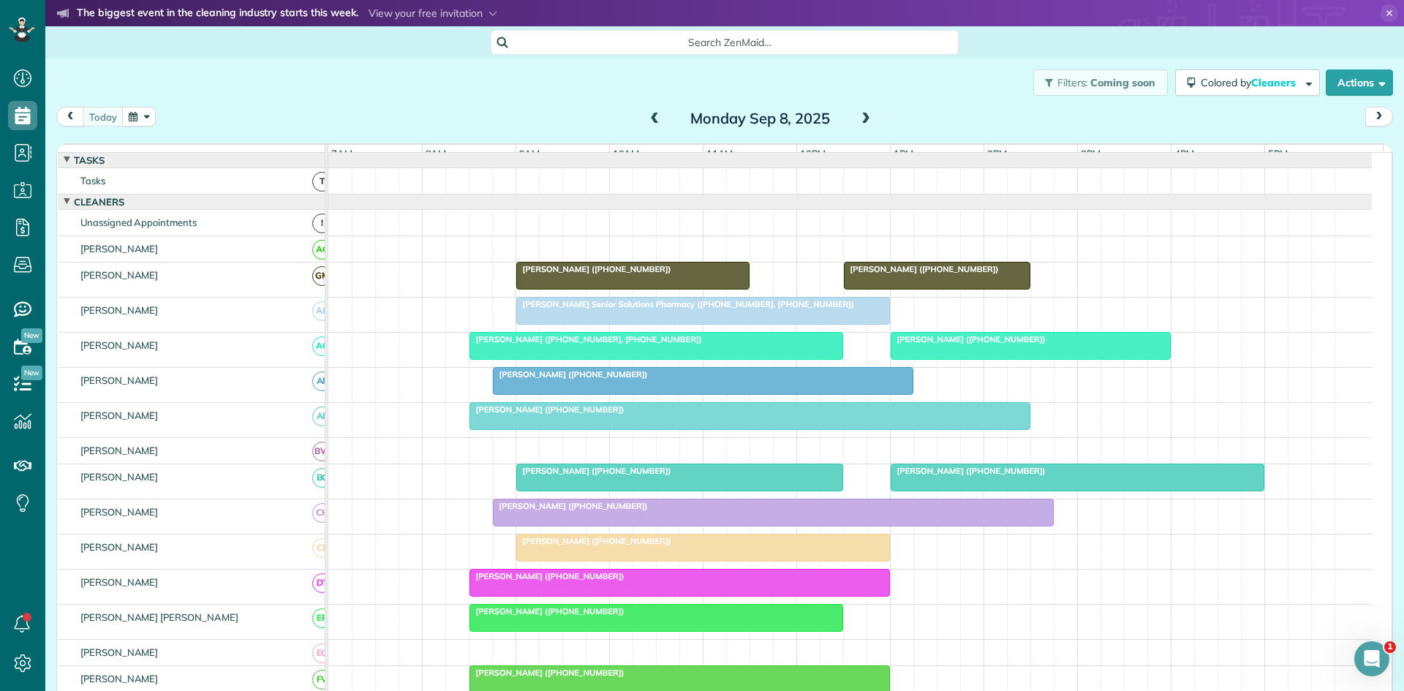
click at [611, 561] on div at bounding box center [703, 548] width 372 height 26
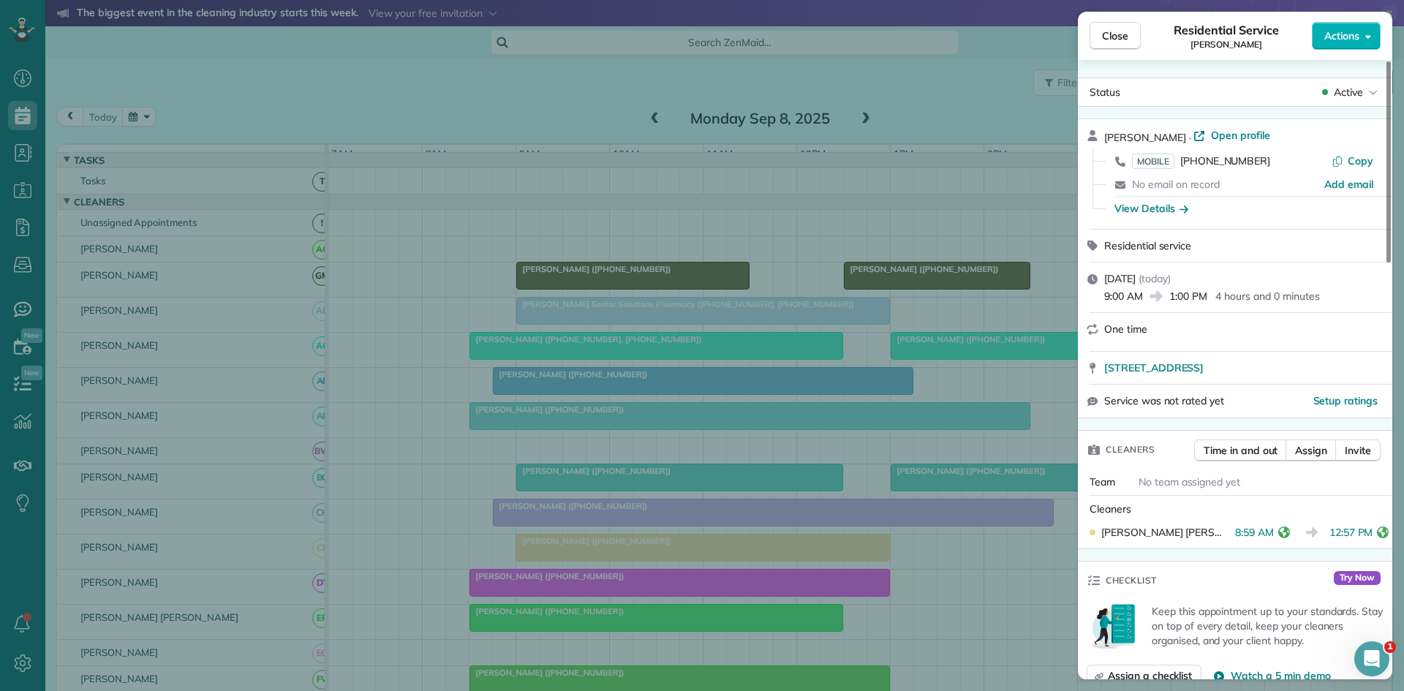
click at [657, 516] on div "Close Residential Service Erick Schmidt Actions Status Active Erick Schmidt · O…" at bounding box center [702, 345] width 1404 height 691
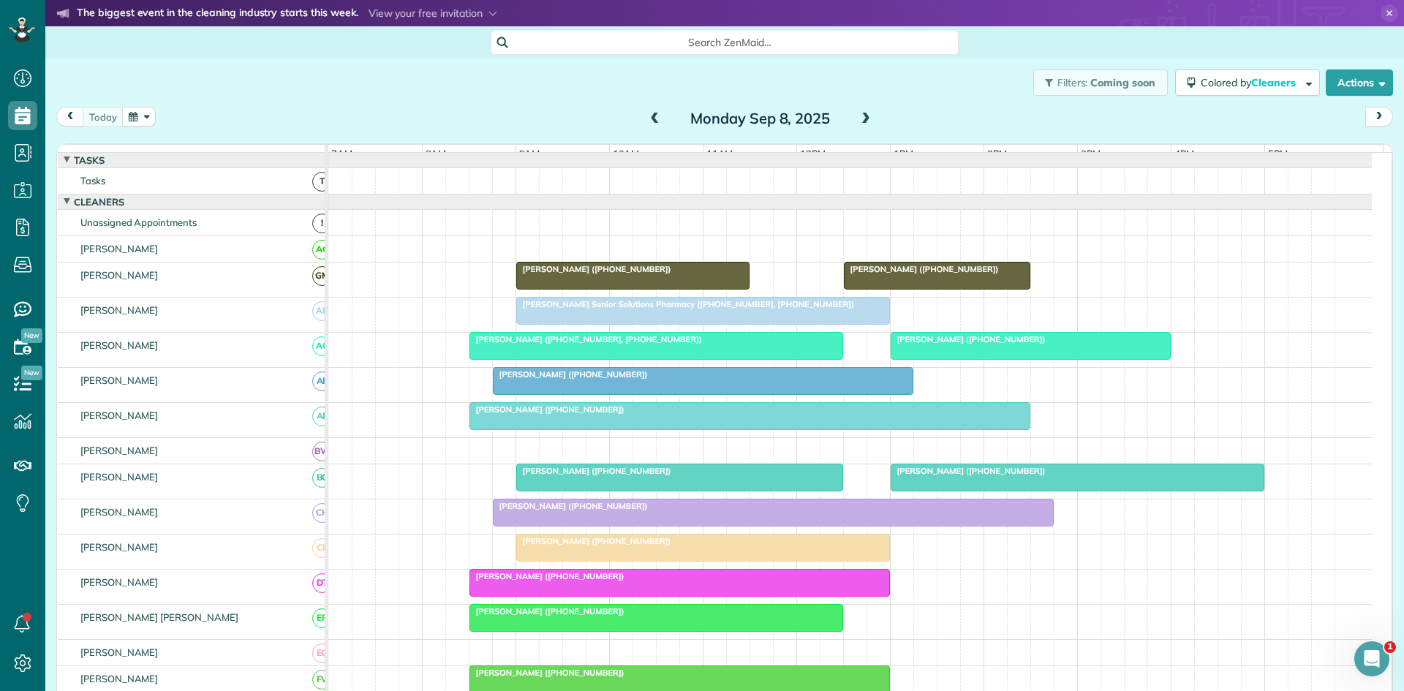
scroll to position [243, 0]
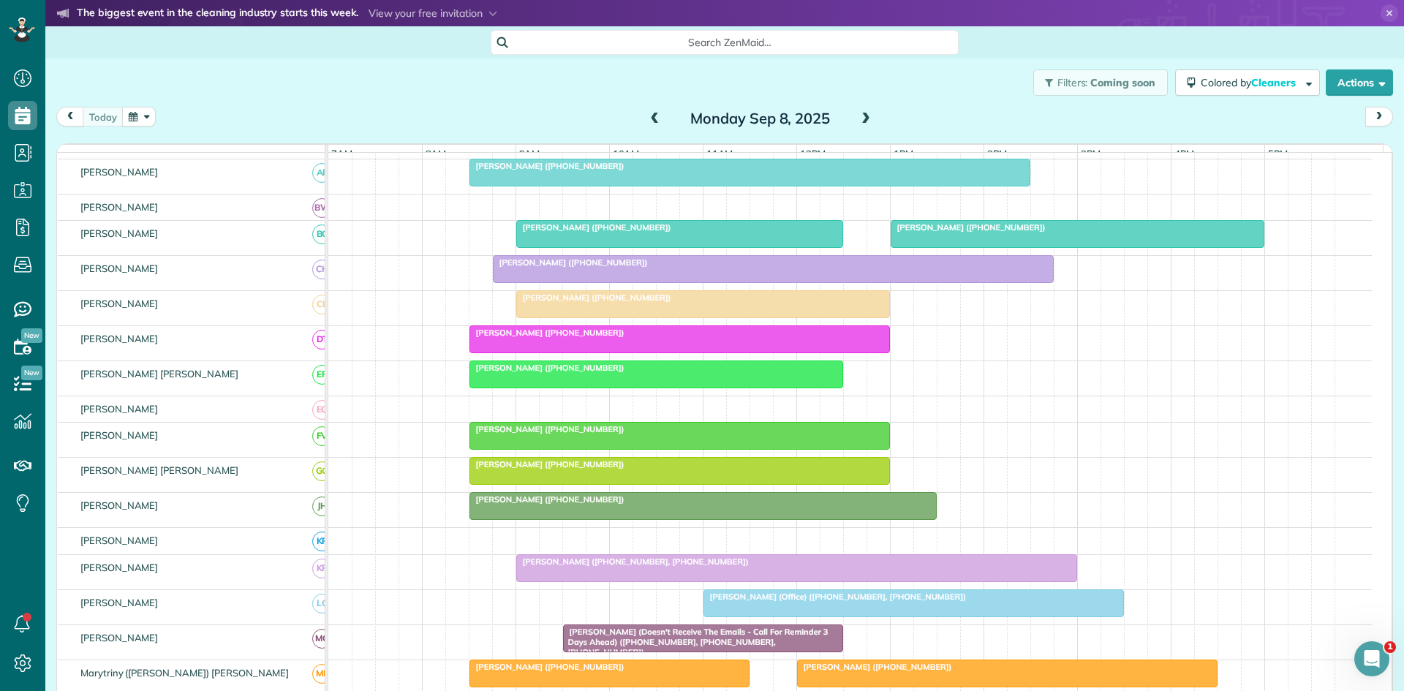
click at [506, 352] on div at bounding box center [679, 339] width 419 height 26
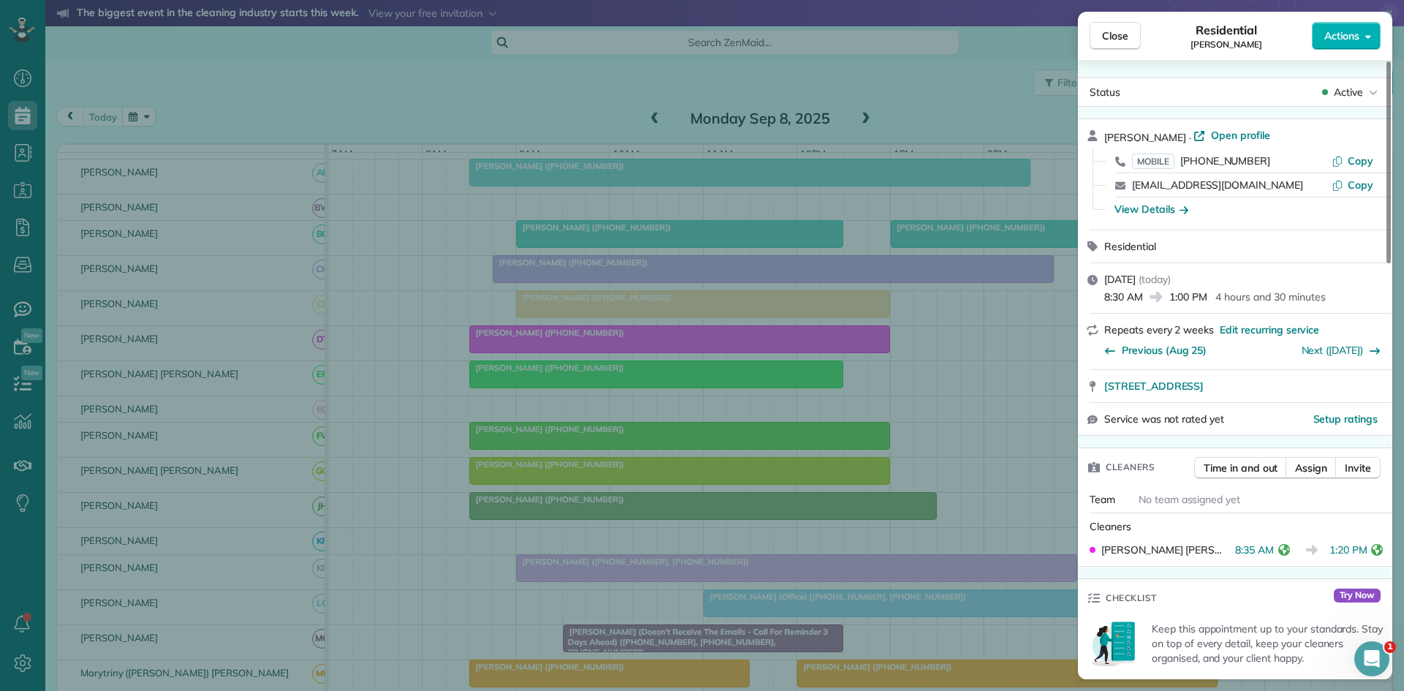
click at [608, 539] on div "Close Residential Liz Smith Actions Status Active Liz Smith · Open profile MOBI…" at bounding box center [702, 345] width 1404 height 691
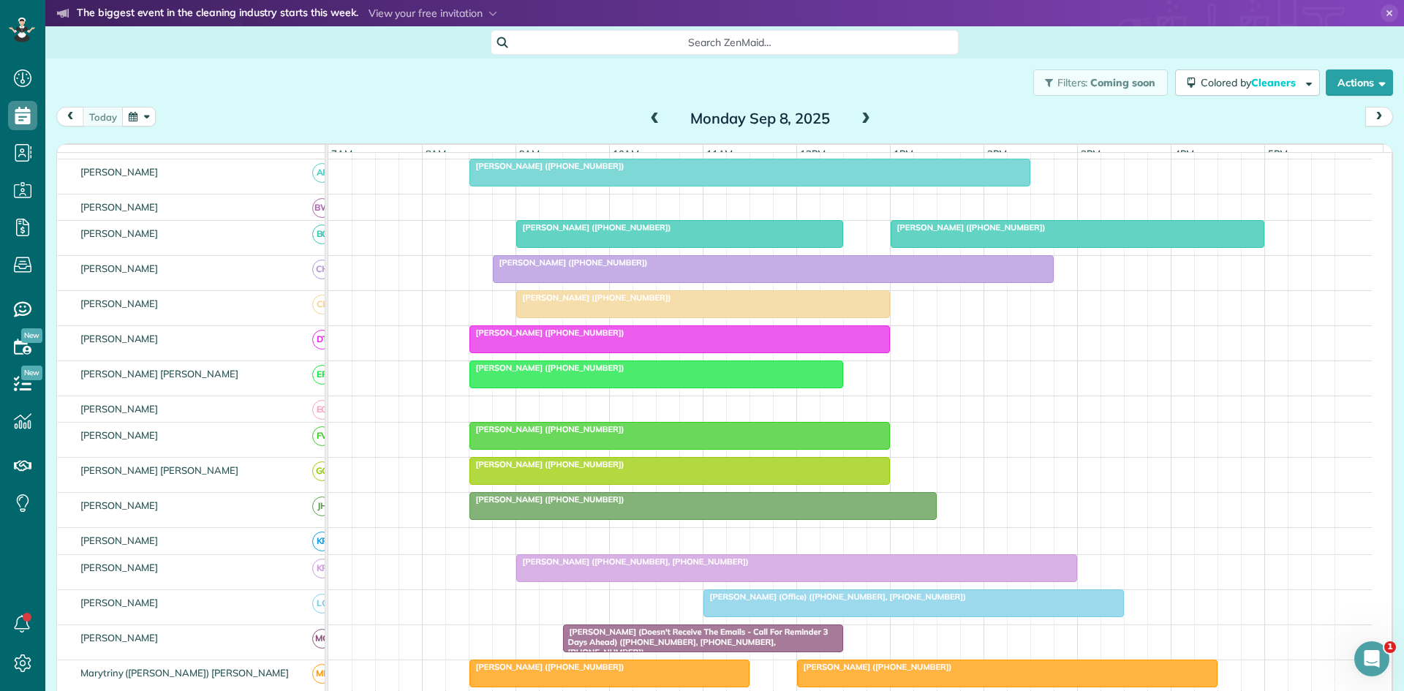
click at [516, 373] on span "[PERSON_NAME] ([PHONE_NUMBER])" at bounding box center [547, 368] width 156 height 10
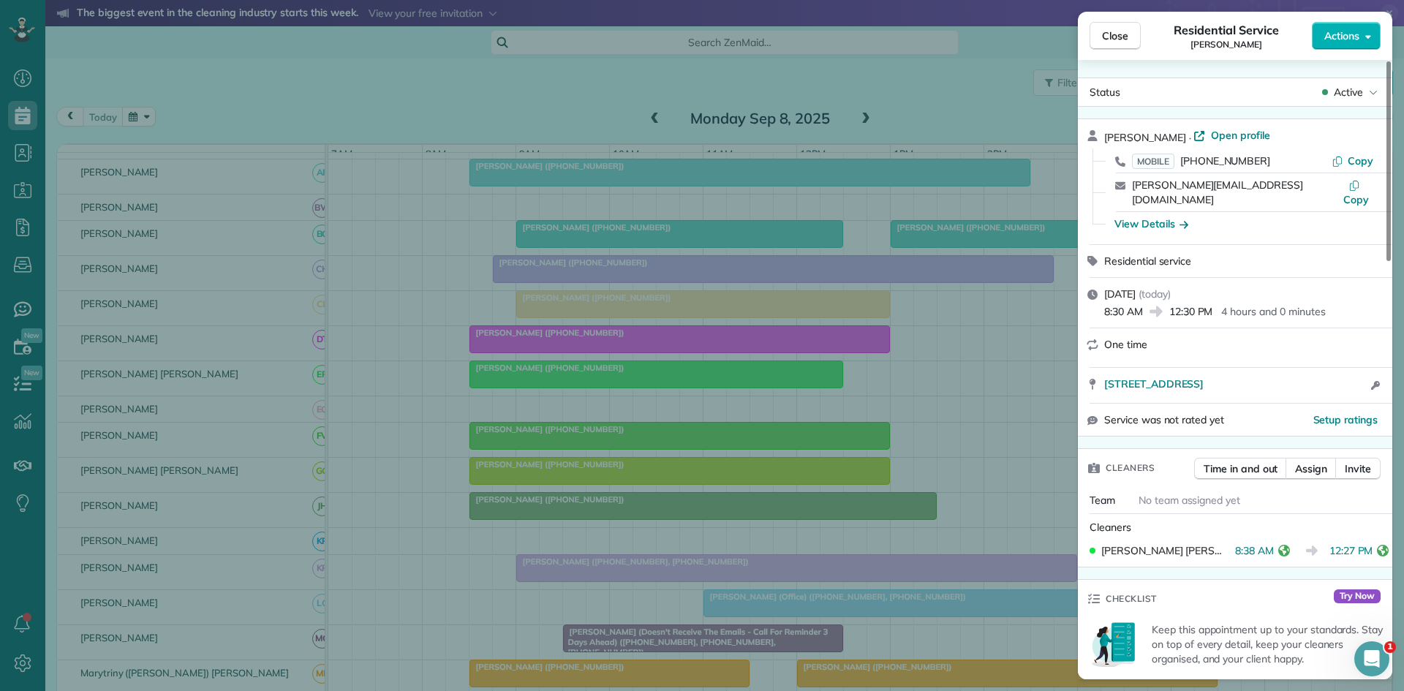
click at [562, 378] on div "Close Residential Service Andrew Young Actions Status Active Andrew Young · Ope…" at bounding box center [702, 345] width 1404 height 691
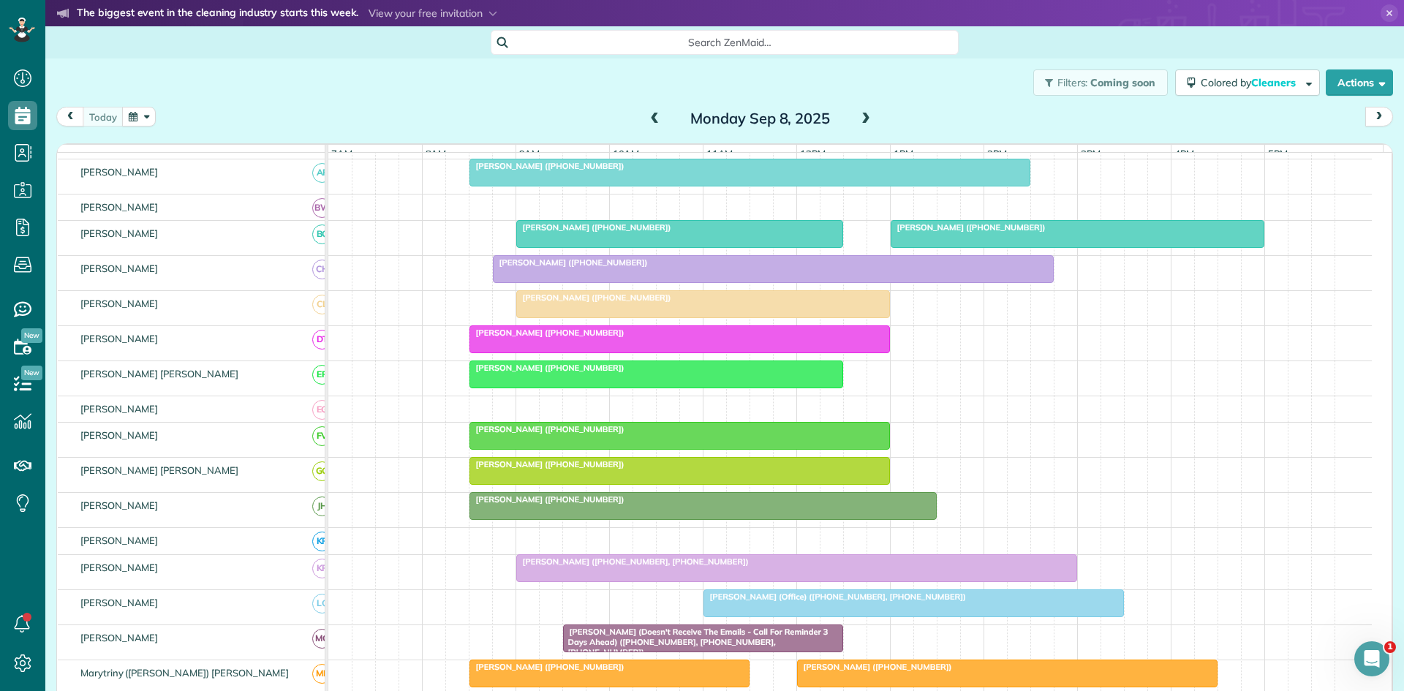
click at [506, 446] on div at bounding box center [679, 436] width 419 height 26
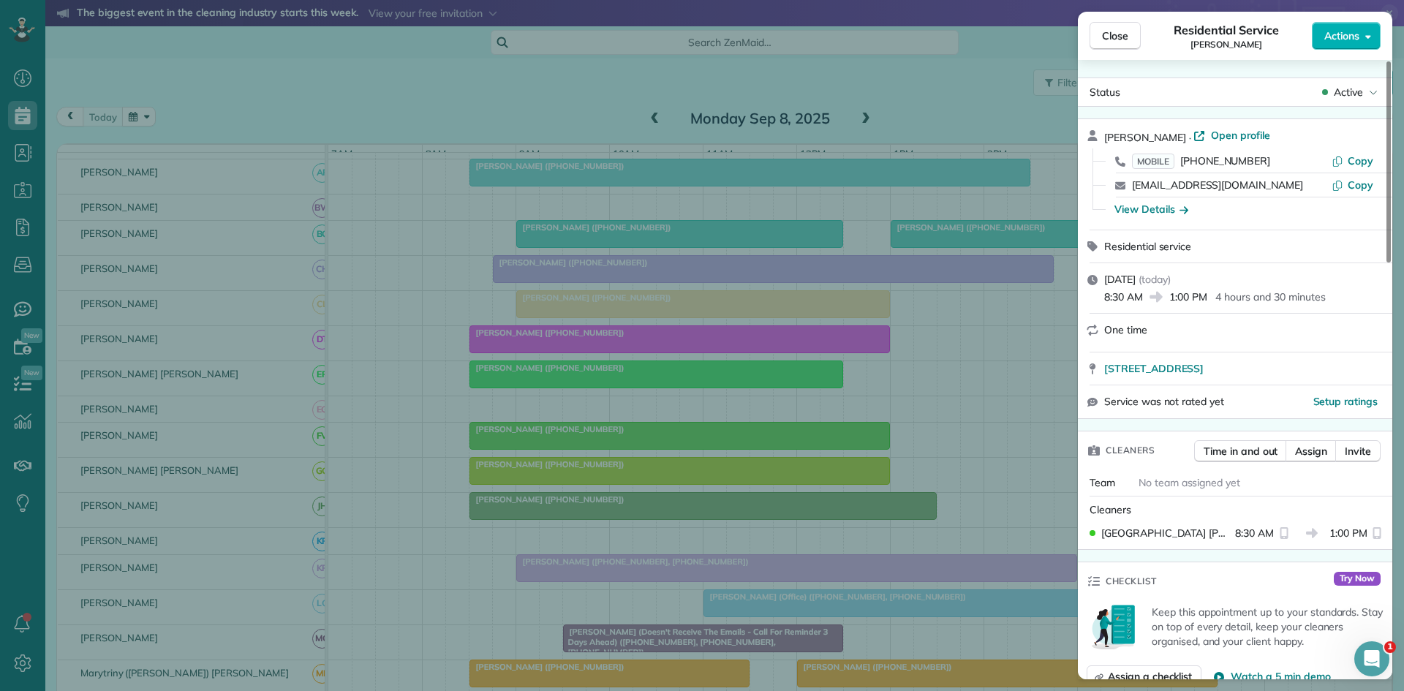
click at [371, 489] on div "Close Residential Service Bennett Riley Actions Status Active Bennett Riley · O…" at bounding box center [702, 345] width 1404 height 691
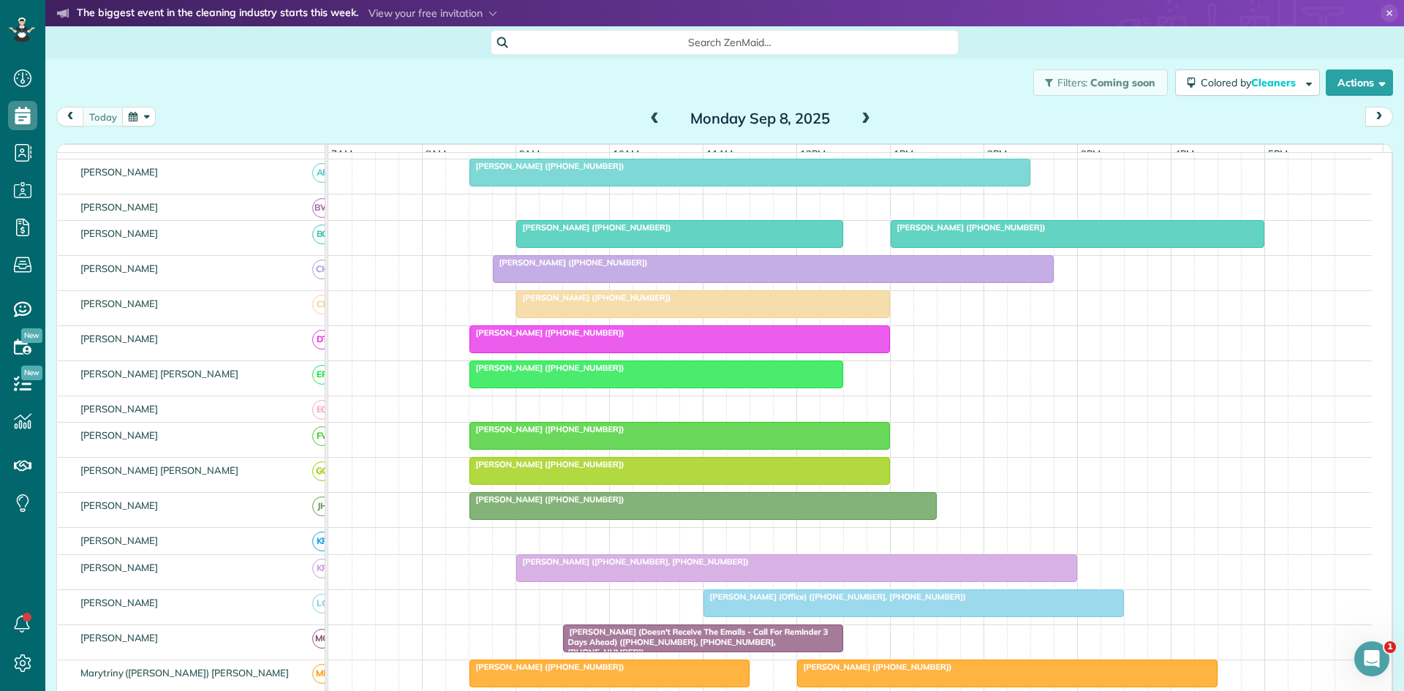
click at [492, 481] on div at bounding box center [679, 471] width 419 height 26
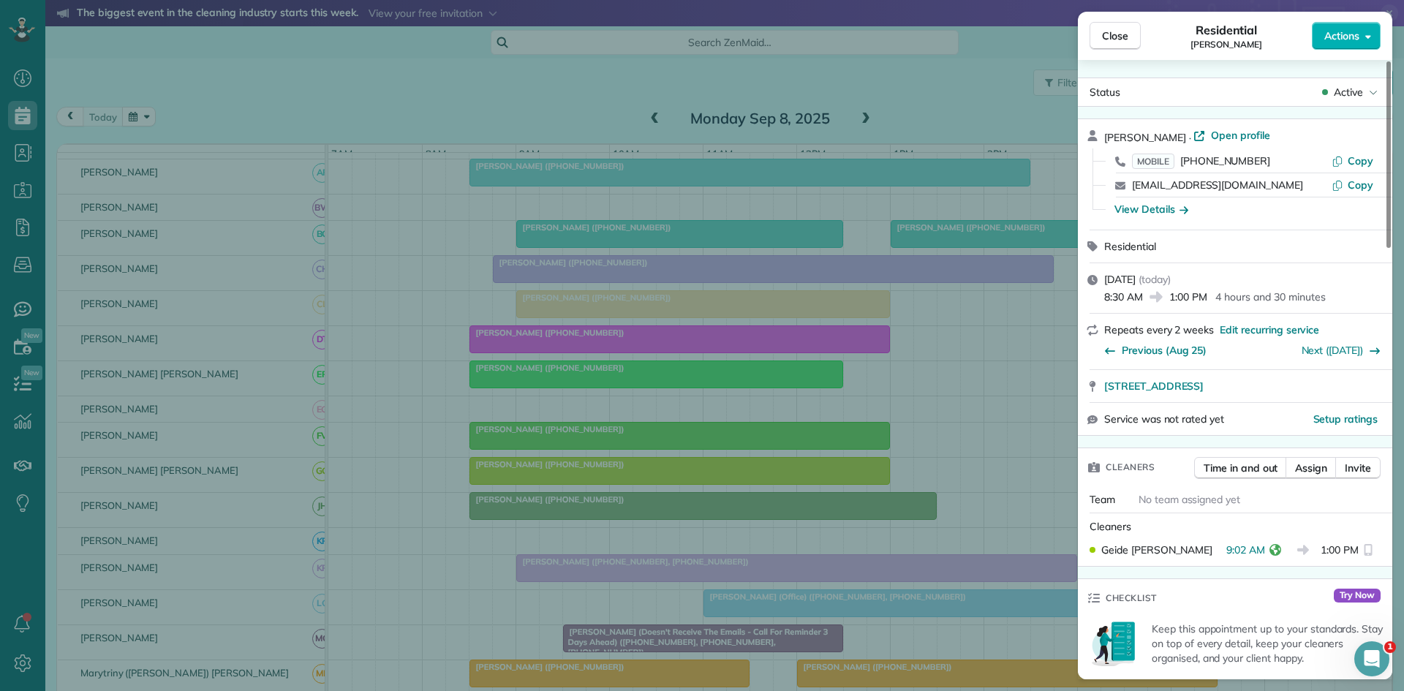
click at [748, 453] on div "Close Residential Laura Perry Actions Status Active Laura Perry · Open profile …" at bounding box center [702, 345] width 1404 height 691
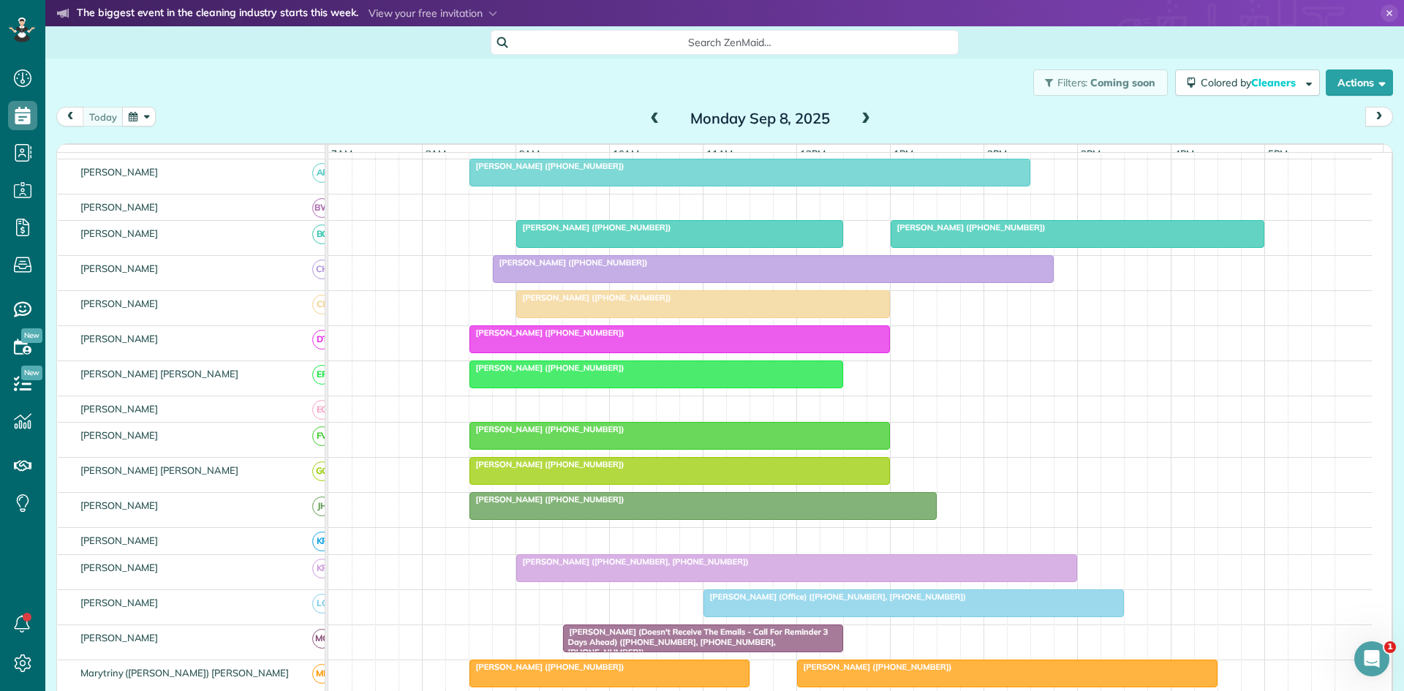
click at [619, 518] on div at bounding box center [703, 506] width 466 height 26
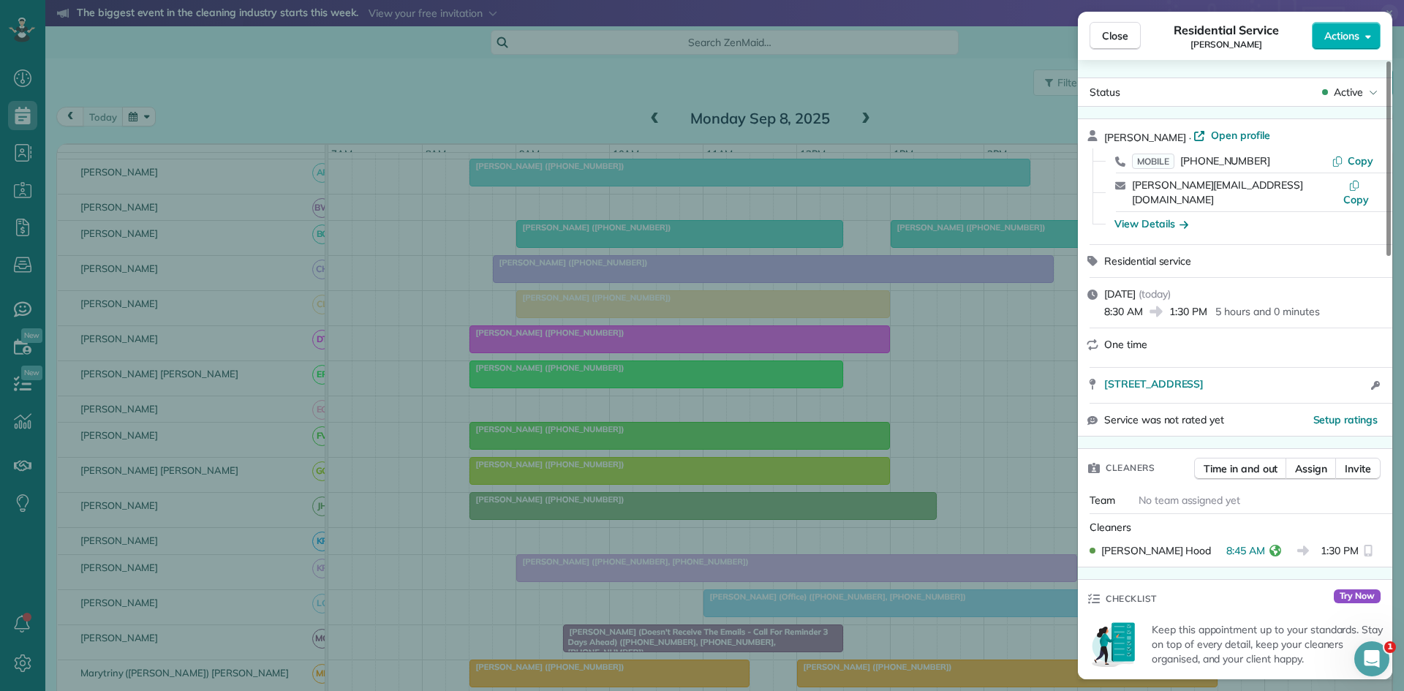
click at [725, 423] on div "Close Residential Service Jonna Noble Actions Status Active Jonna Noble · Open …" at bounding box center [702, 345] width 1404 height 691
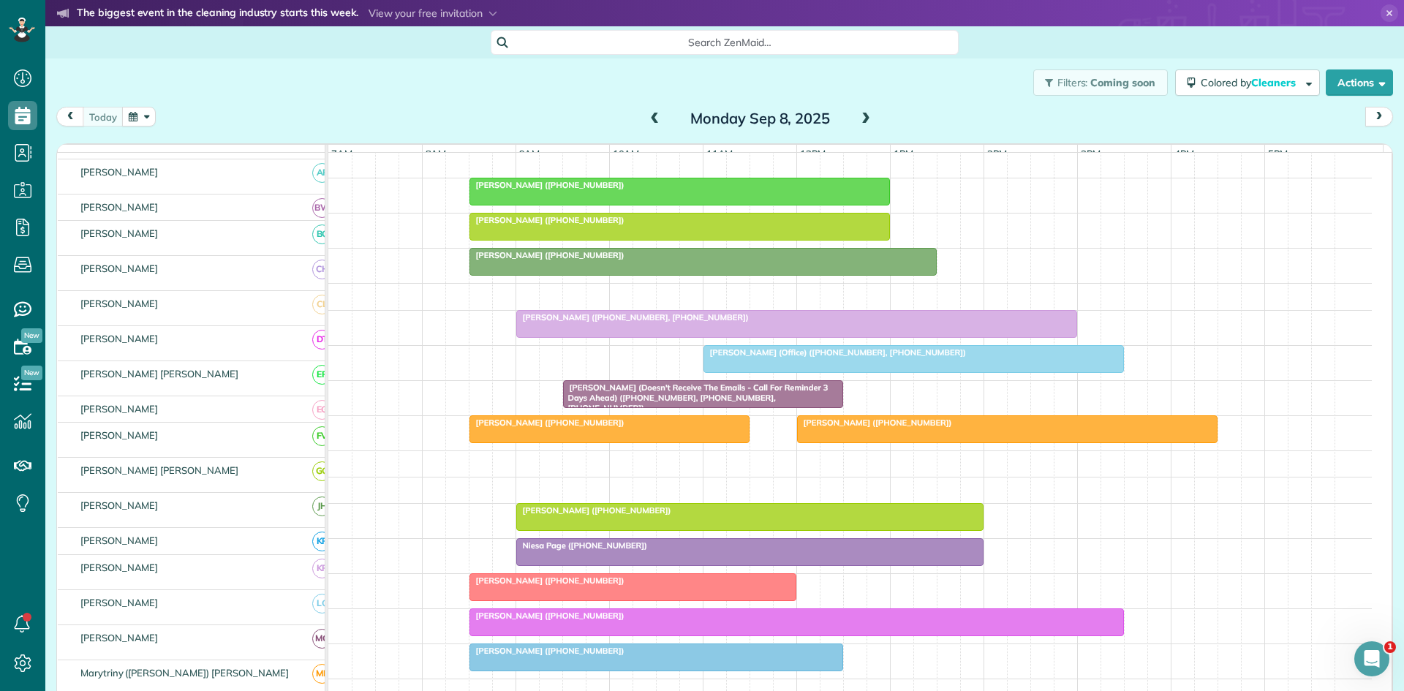
scroll to position [488, 0]
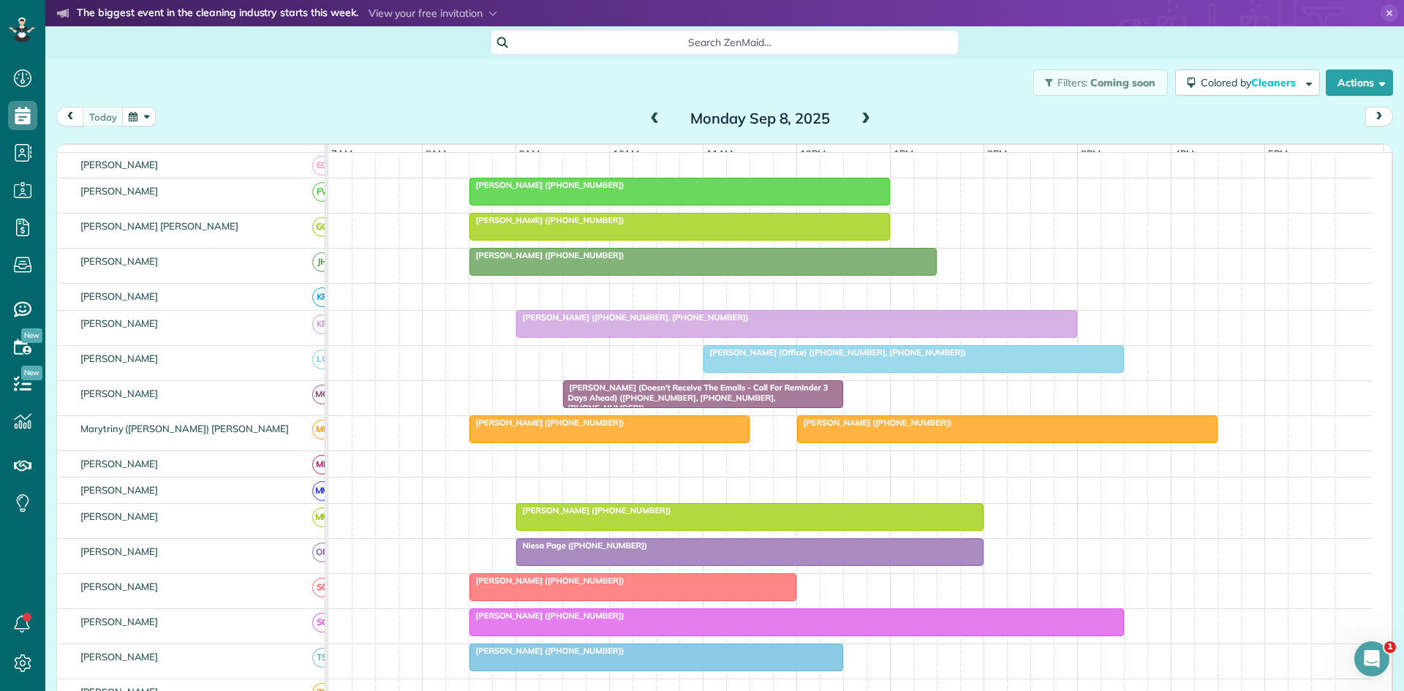
click at [566, 322] on span "[PERSON_NAME] ([PHONE_NUMBER], [PHONE_NUMBER])" at bounding box center [633, 317] width 234 height 10
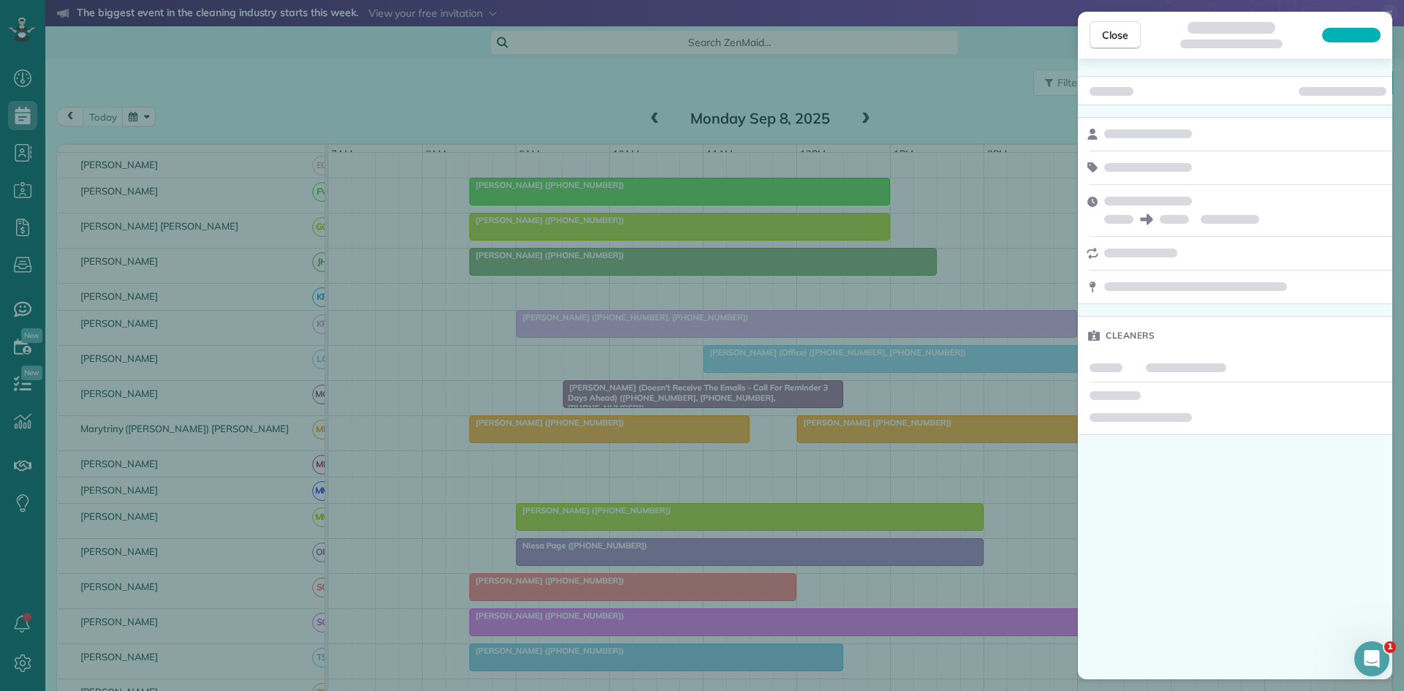
click at [566, 333] on div "Close Cleaners" at bounding box center [702, 345] width 1404 height 691
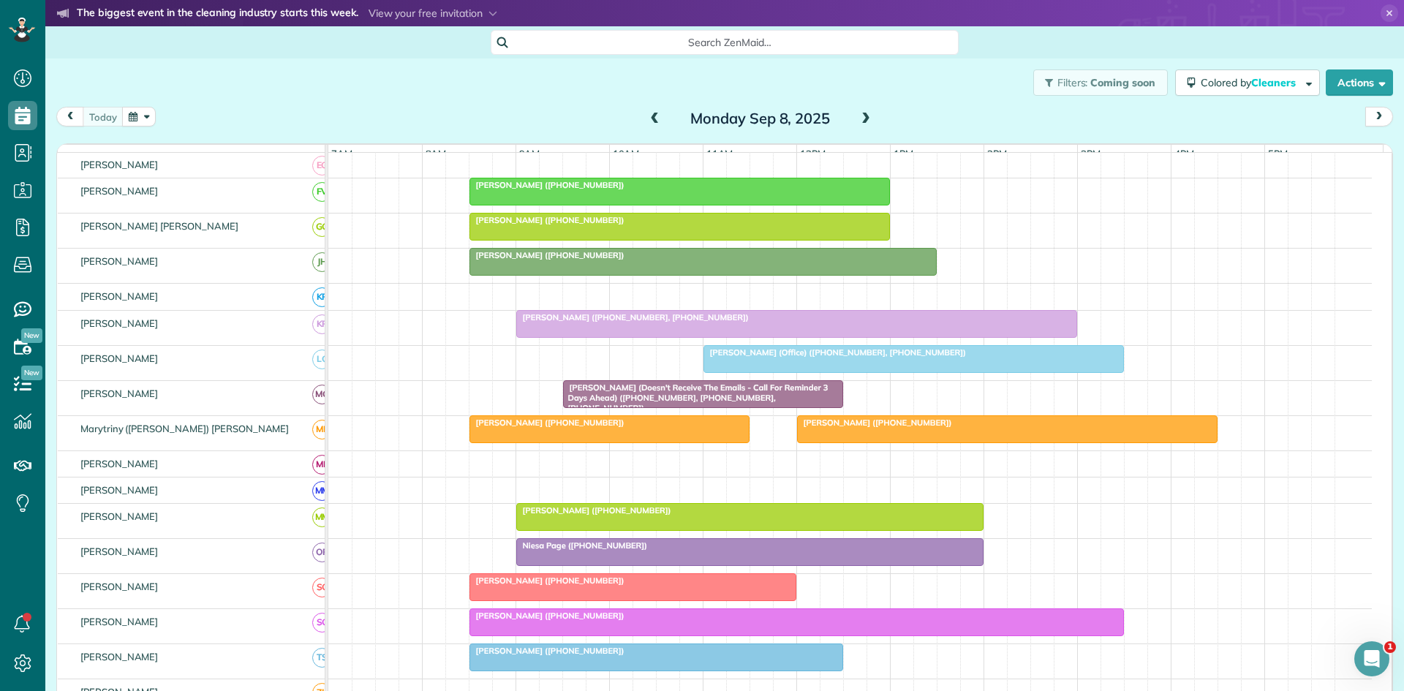
click at [709, 409] on span "Cynthia Benton (Doesn't Receive The Emails - Call For Reminder 3 Days Ahead) (+…" at bounding box center [695, 397] width 266 height 31
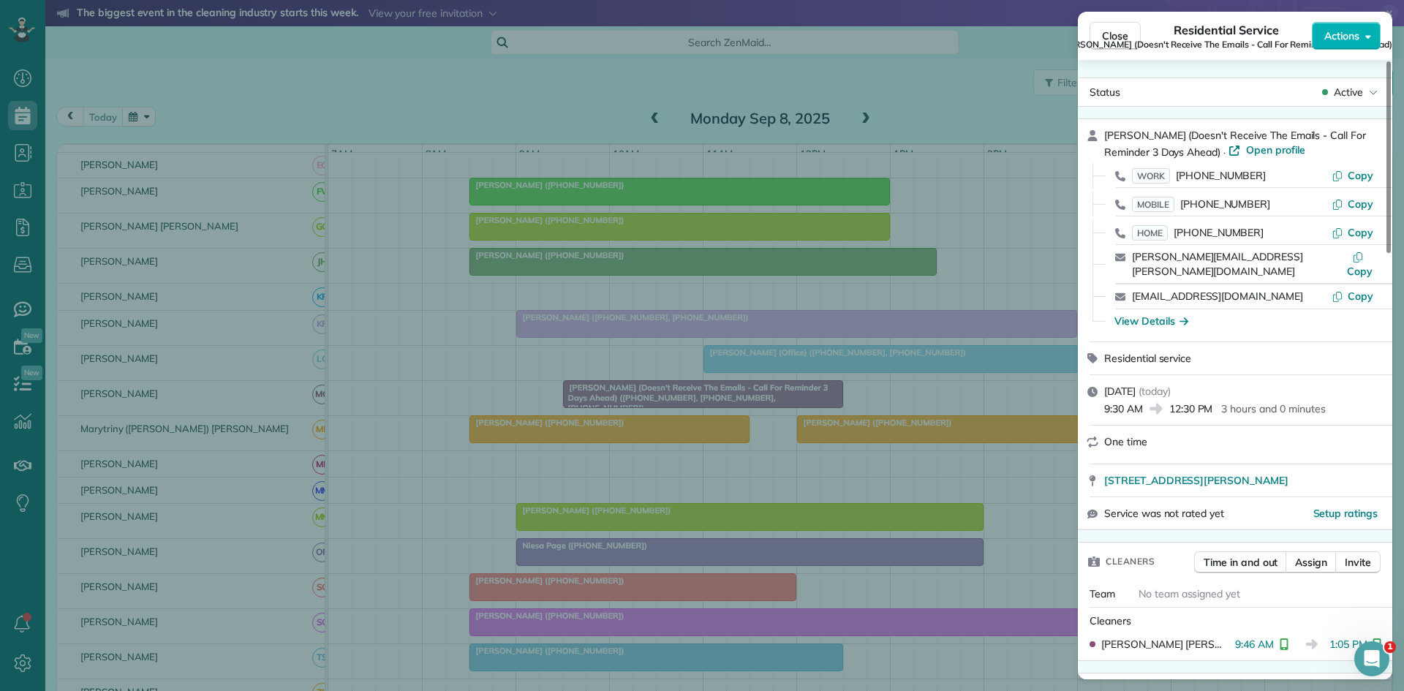
drag, startPoint x: 747, startPoint y: 448, endPoint x: 613, endPoint y: 469, distance: 136.1
click at [744, 450] on div "Close Residential Service Cynthia Benton (Doesn't Receive The Emails - Call For…" at bounding box center [702, 345] width 1404 height 691
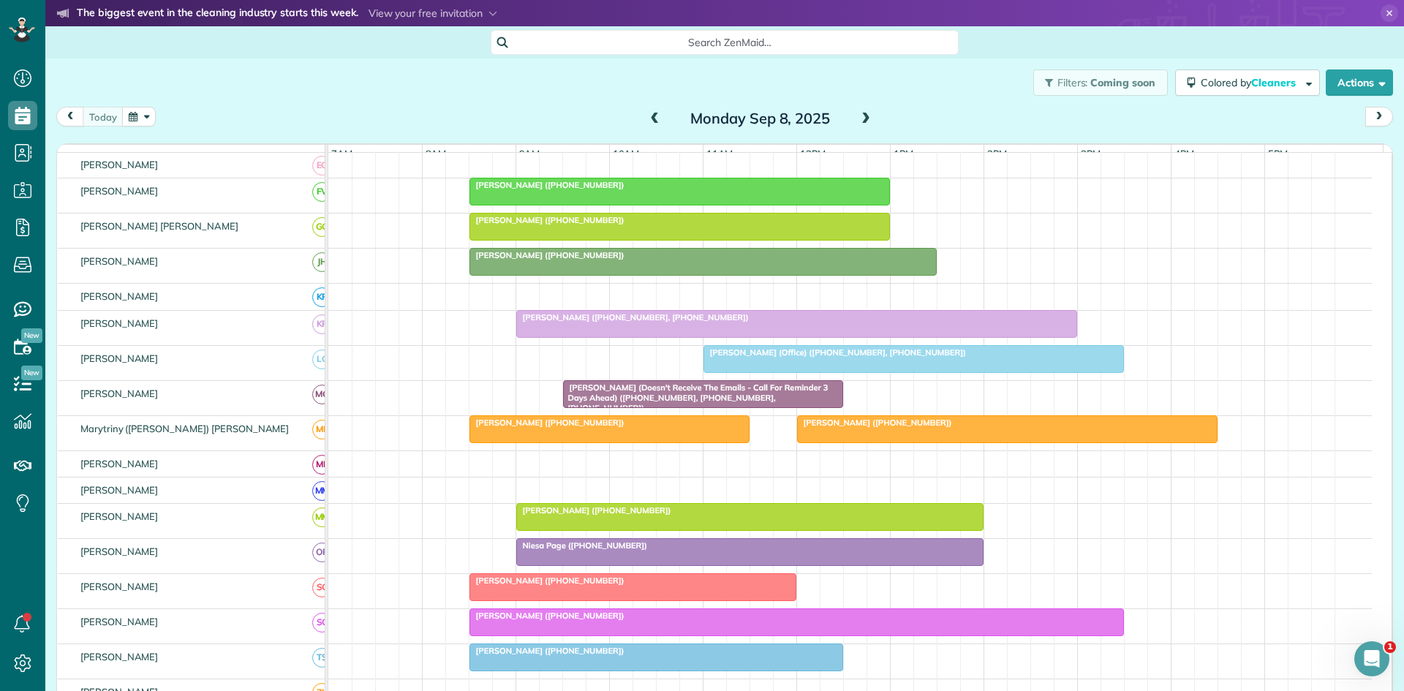
click at [723, 369] on div at bounding box center [913, 359] width 419 height 26
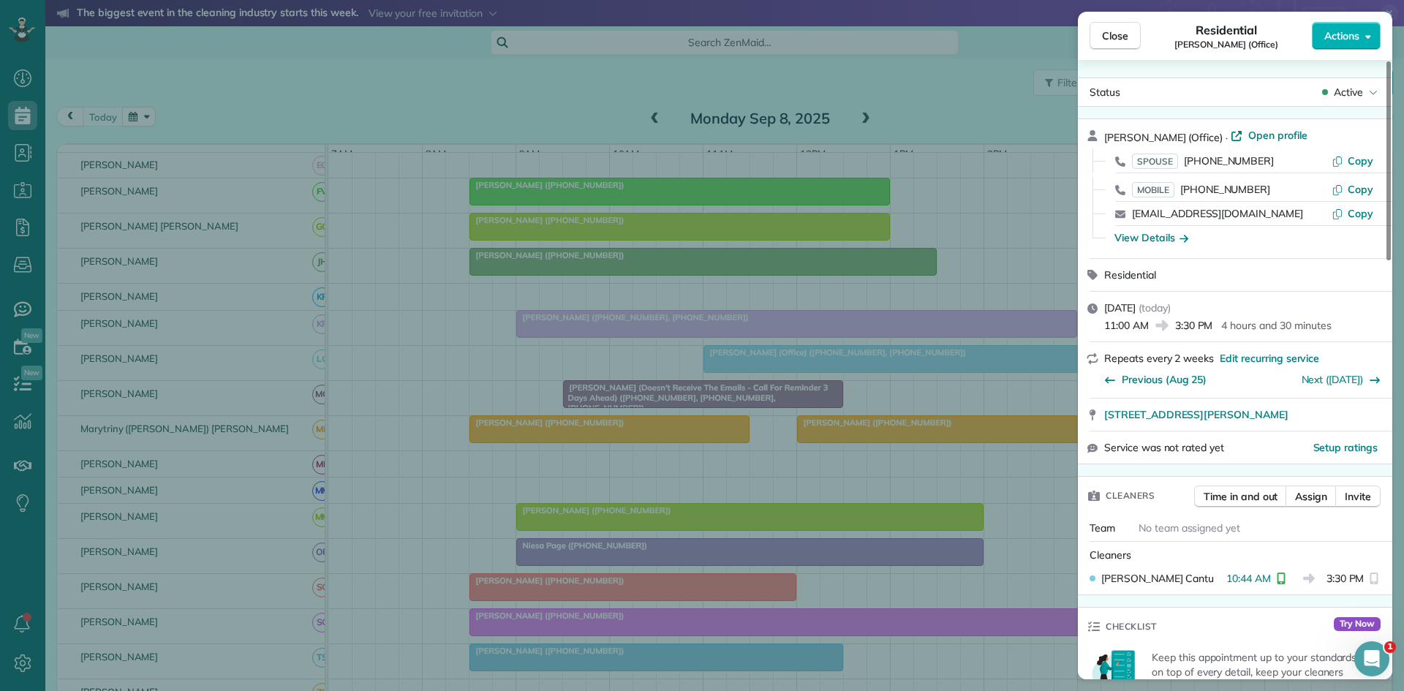
click at [695, 437] on div "Close Residential Phillip Gracia (Office) Actions Status Active Phillip Gracia …" at bounding box center [702, 345] width 1404 height 691
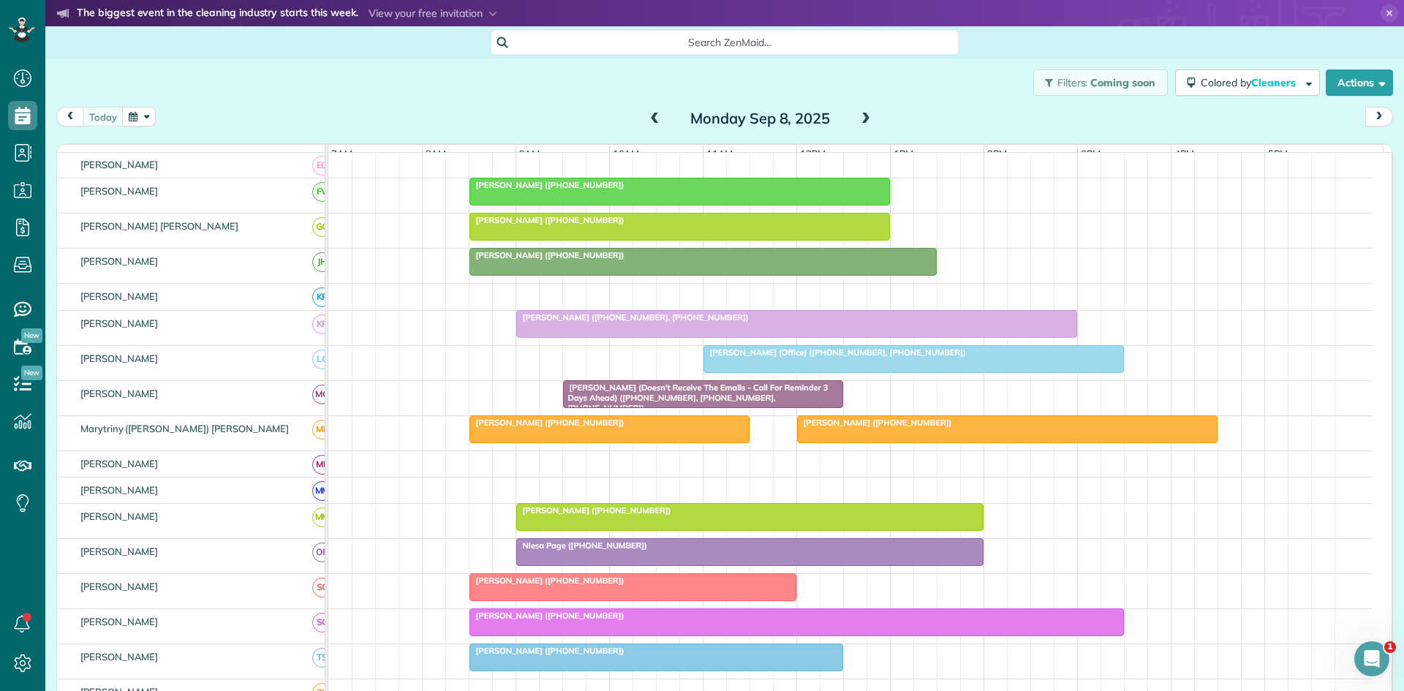
click at [573, 415] on div "Cynthia Benton (Doesn't Receive The Emails - Call For Reminder 3 Days Ahead) (+…" at bounding box center [849, 398] width 1043 height 34
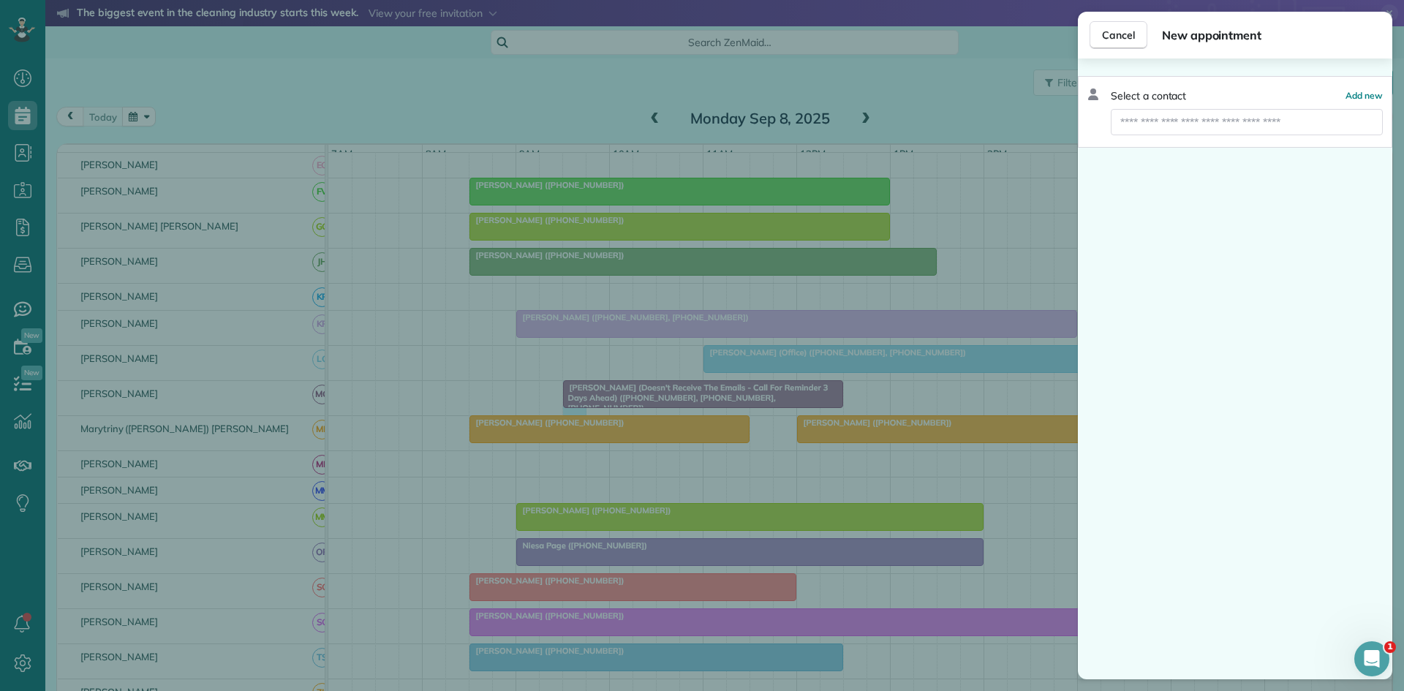
click at [578, 442] on div "Cancel New appointment Select a contact Add new" at bounding box center [702, 345] width 1404 height 691
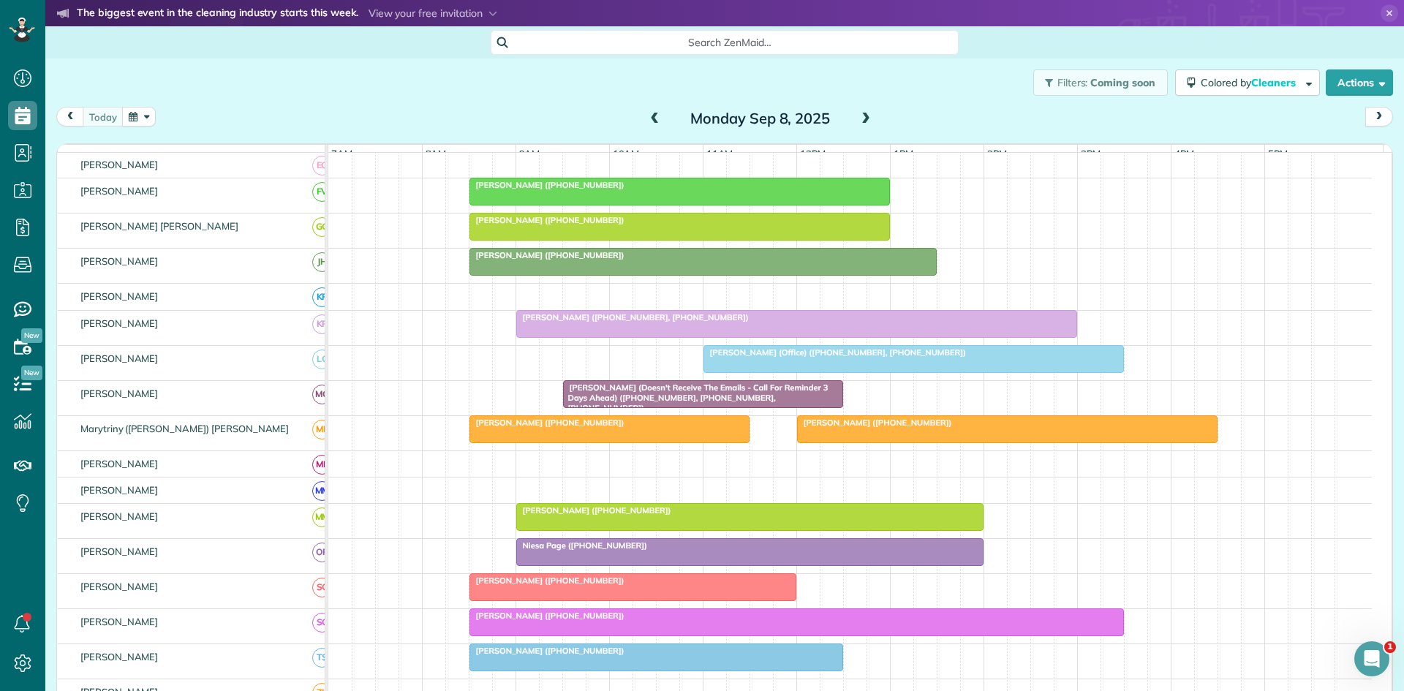
click at [578, 442] on div at bounding box center [609, 429] width 279 height 26
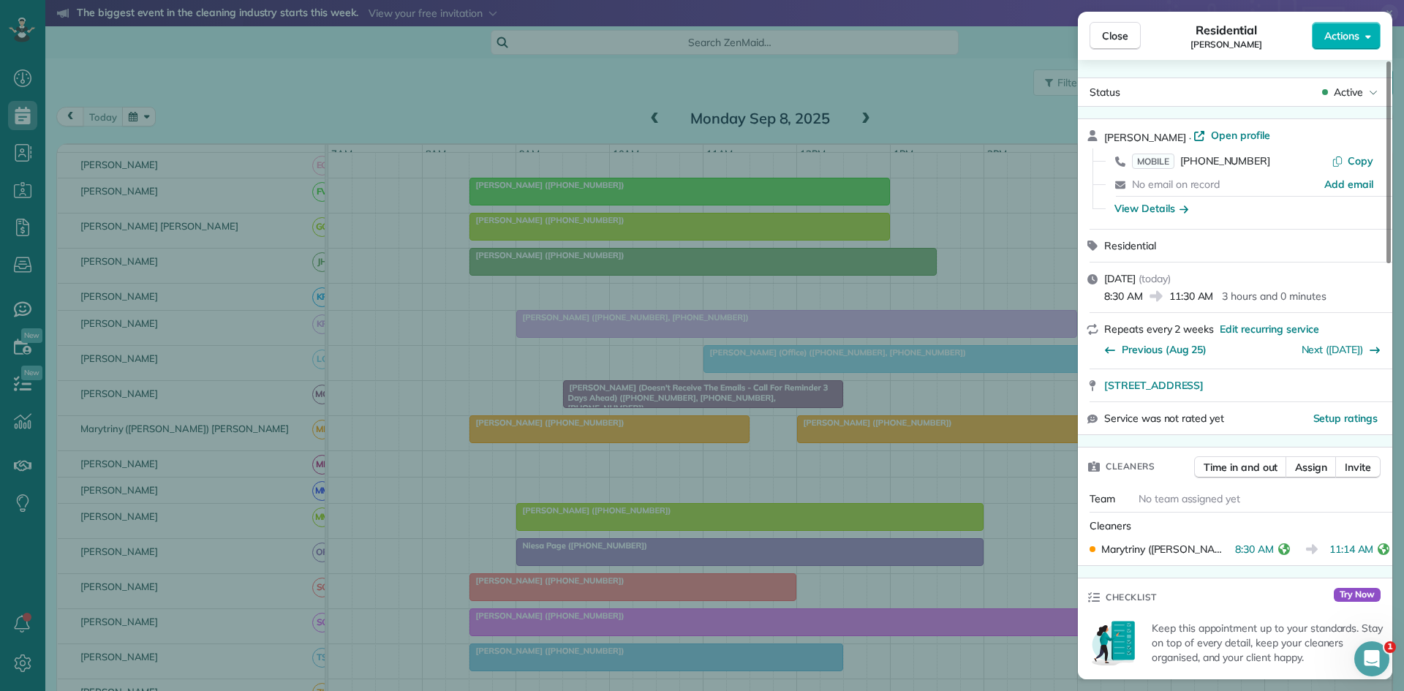
drag, startPoint x: 886, startPoint y: 358, endPoint x: 880, endPoint y: 439, distance: 80.6
click at [886, 360] on div "Close Residential George Miller Actions Status Active George Miller · Open prof…" at bounding box center [702, 345] width 1404 height 691
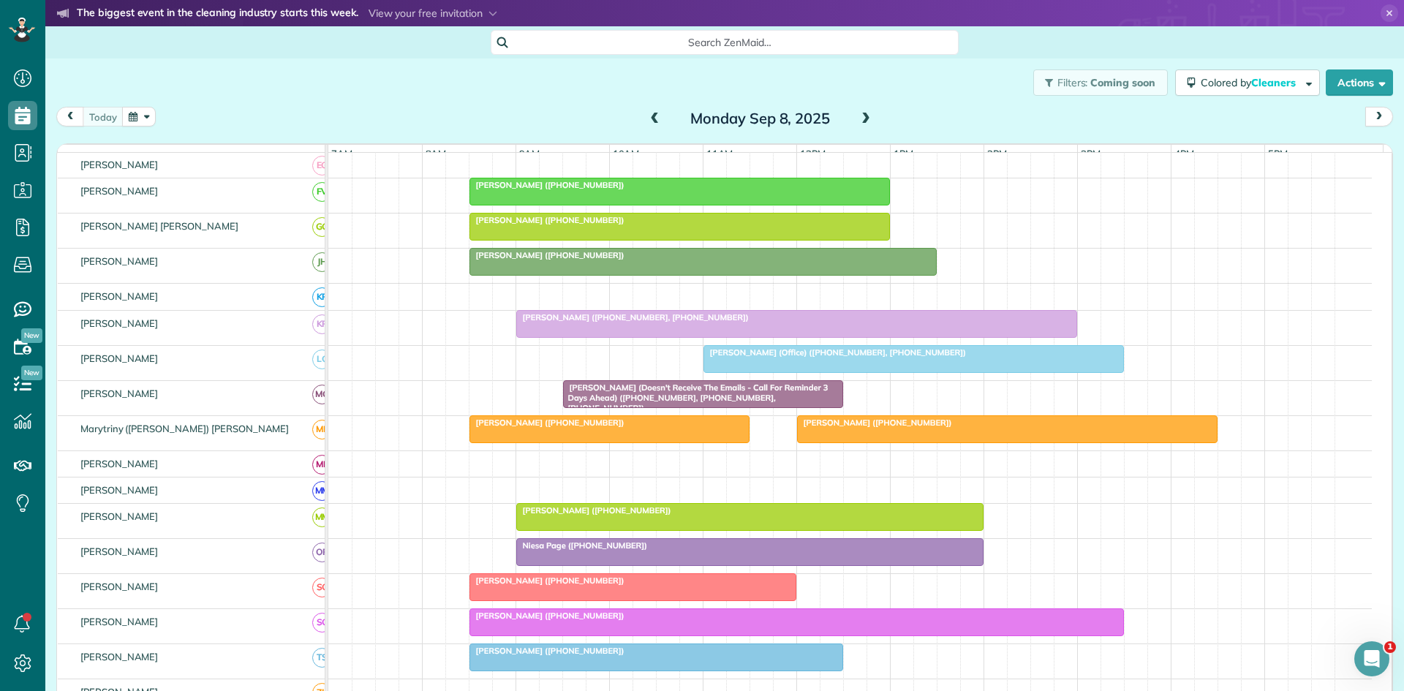
click at [880, 439] on div at bounding box center [1007, 429] width 419 height 26
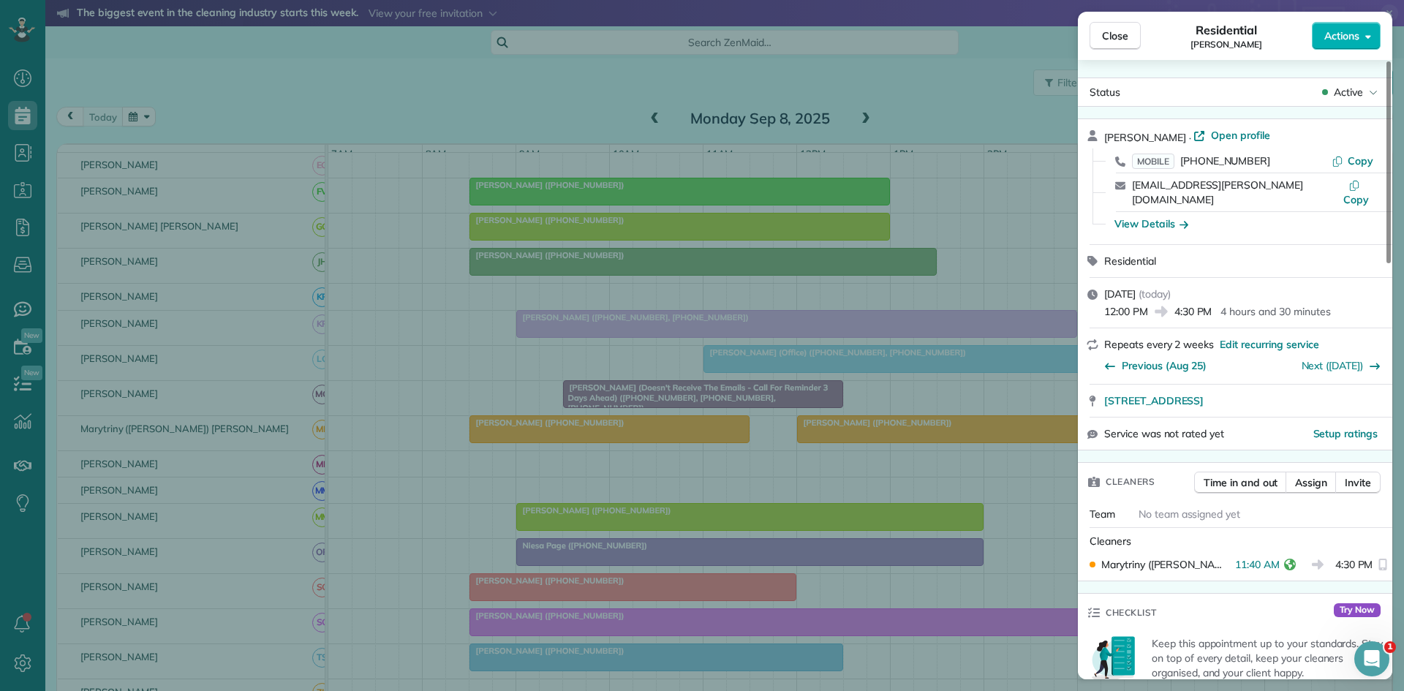
click at [591, 447] on div "Close Residential Deborah Nelson Actions Status Active Deborah Nelson · Open pr…" at bounding box center [702, 345] width 1404 height 691
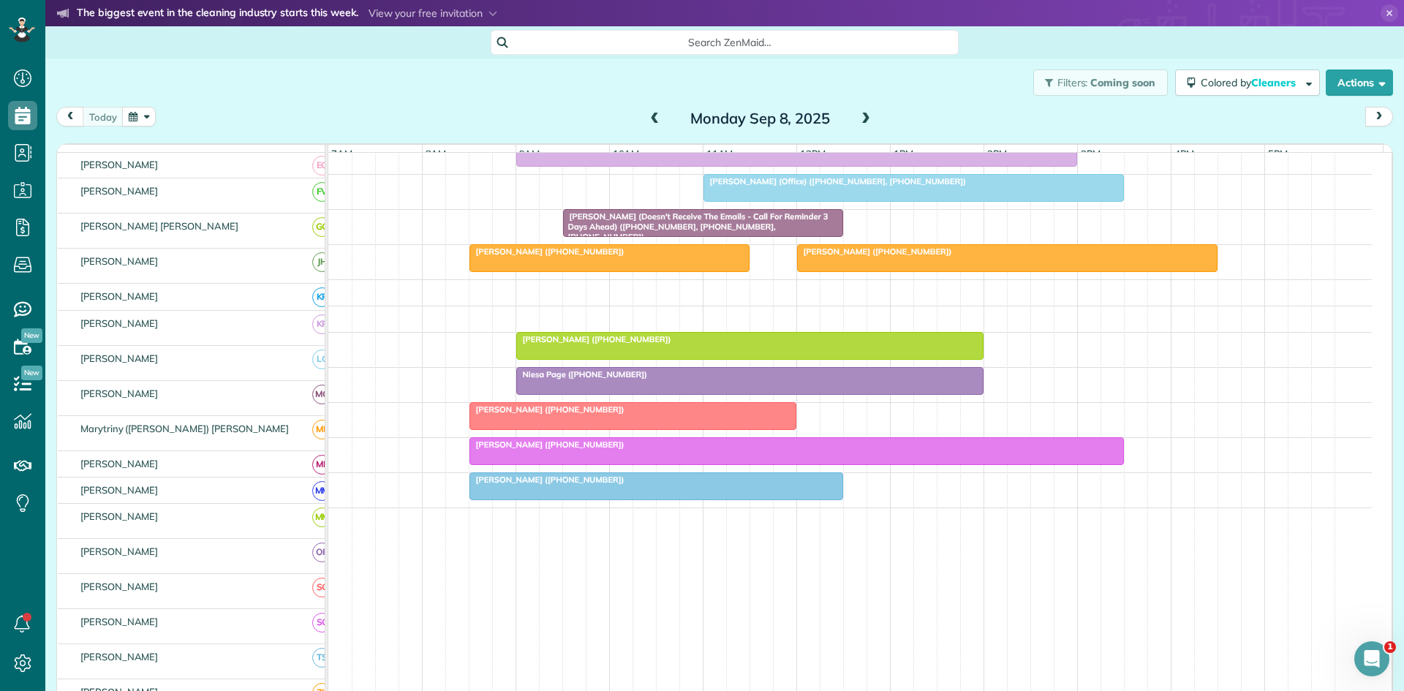
scroll to position [676, 0]
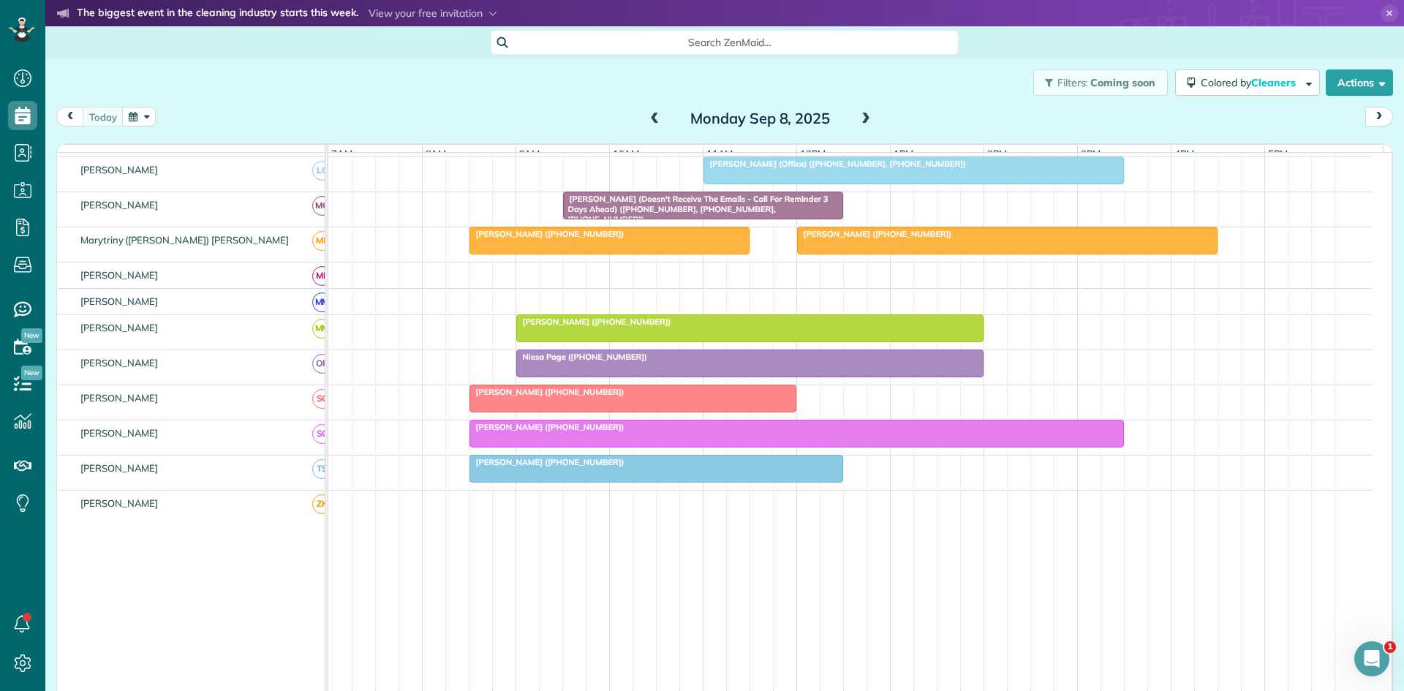
click at [556, 397] on span "[PERSON_NAME] ([PHONE_NUMBER])" at bounding box center [547, 392] width 156 height 10
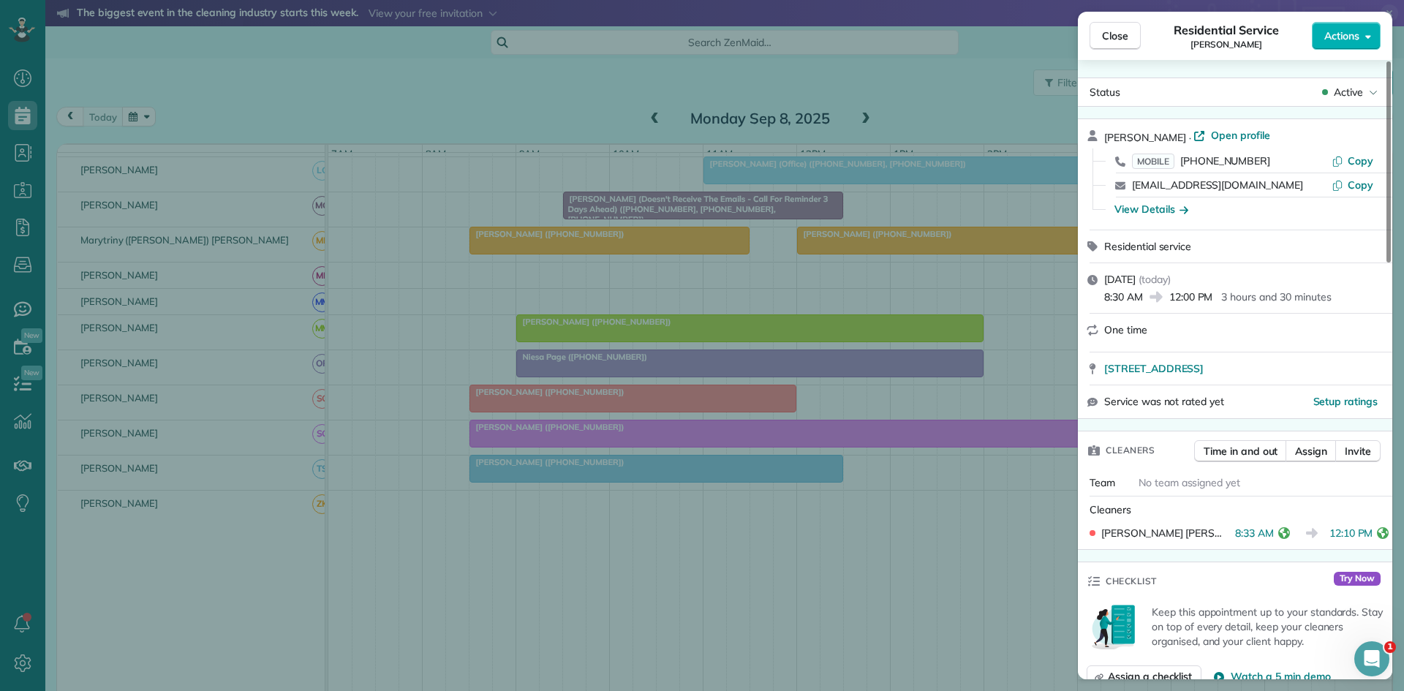
click at [615, 467] on div "Close Residential Service Monte Stratton Actions Status Active Monte Stratton ·…" at bounding box center [702, 345] width 1404 height 691
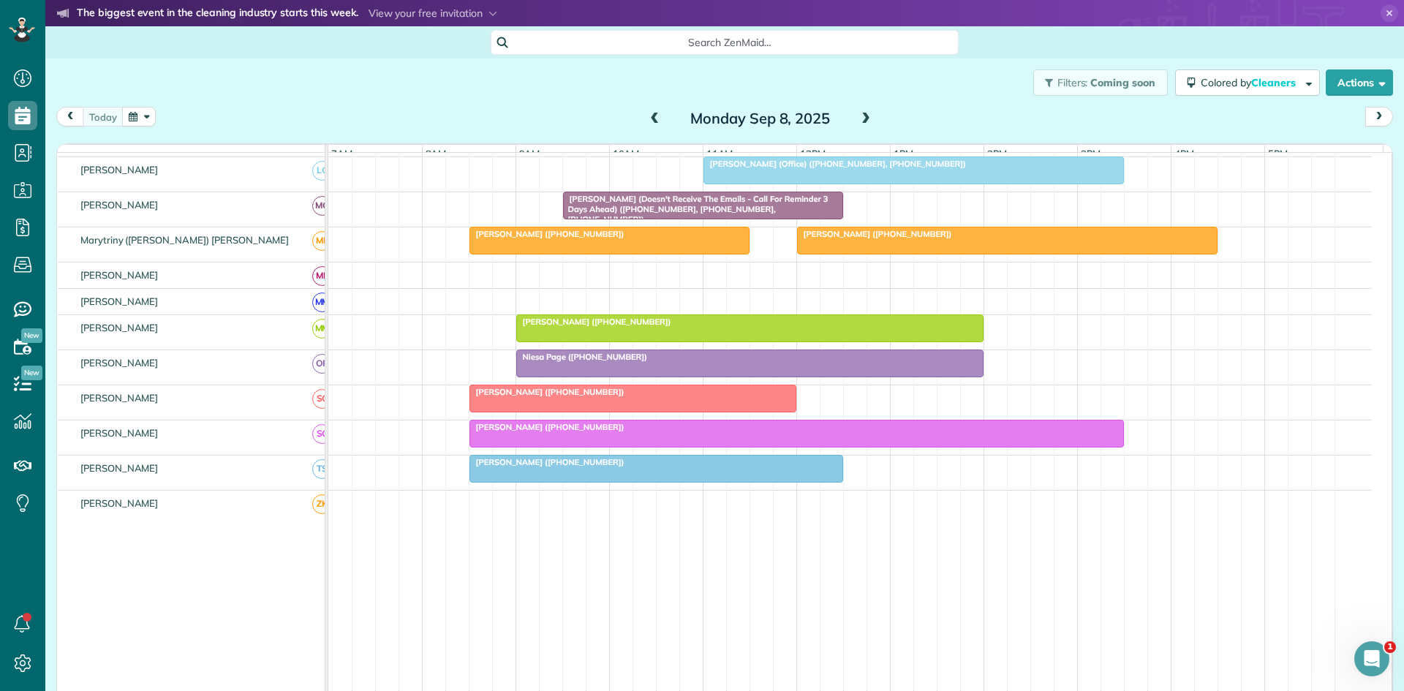
click at [562, 479] on div at bounding box center [656, 469] width 372 height 26
